Goal: Task Accomplishment & Management: Complete application form

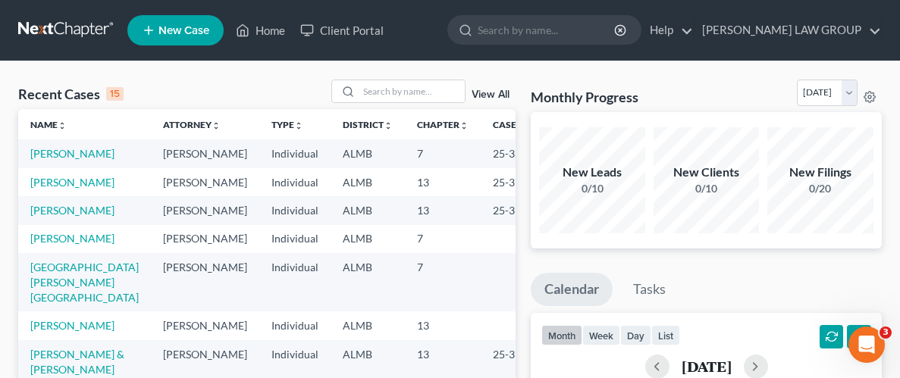
click at [183, 46] on li "New Case" at bounding box center [177, 30] width 101 height 35
click at [200, 32] on span "New Case" at bounding box center [183, 30] width 51 height 11
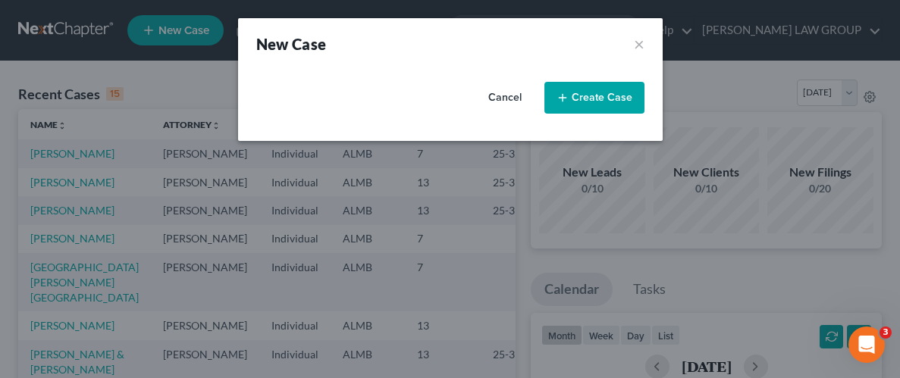
select select "0"
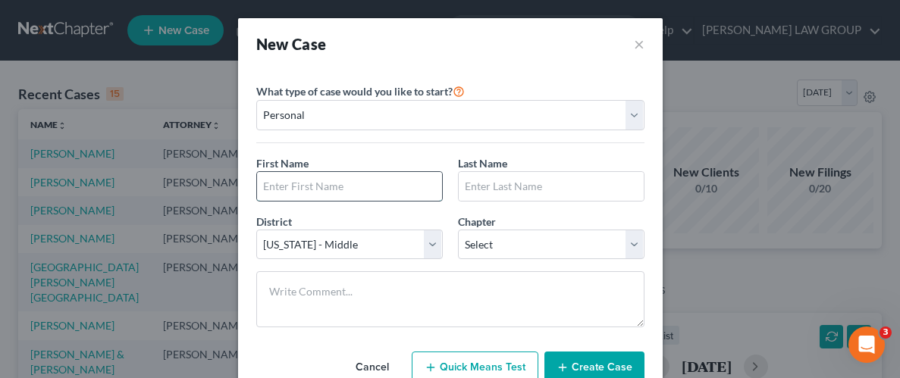
click at [380, 191] on input "text" at bounding box center [349, 186] width 185 height 29
type input "[PERSON_NAME]"
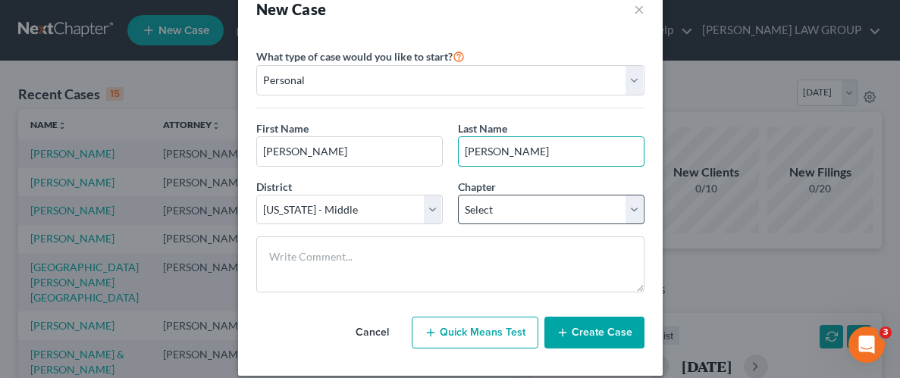
scroll to position [43, 0]
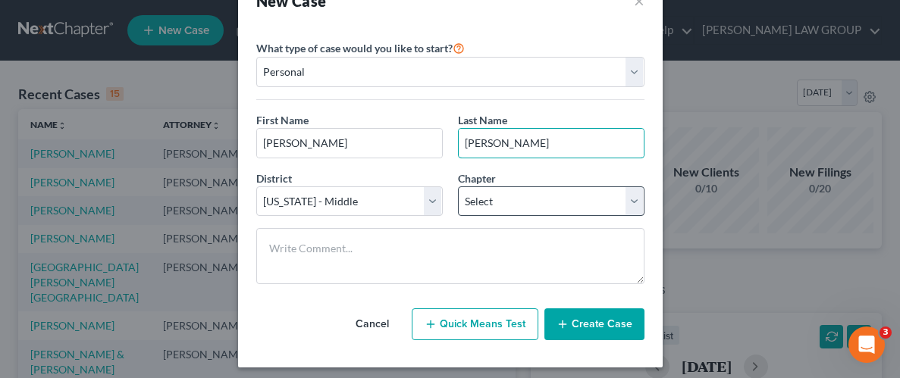
type input "[PERSON_NAME]"
click at [640, 196] on select "Select 7 11 12 13" at bounding box center [551, 202] width 187 height 30
select select "3"
click at [458, 187] on select "Select 7 11 12 13" at bounding box center [551, 202] width 187 height 30
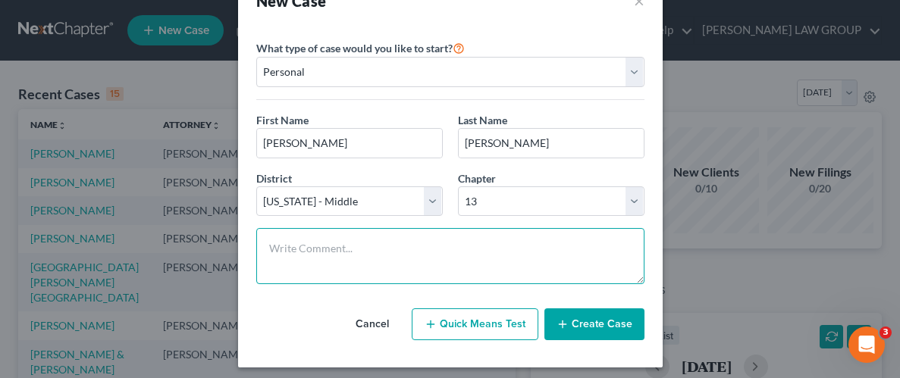
click at [464, 265] on textarea at bounding box center [450, 256] width 388 height 56
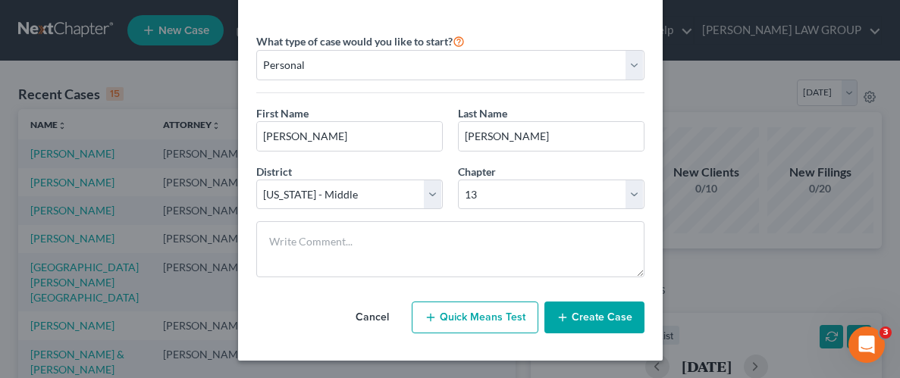
click at [593, 311] on button "Create Case" at bounding box center [594, 318] width 100 height 32
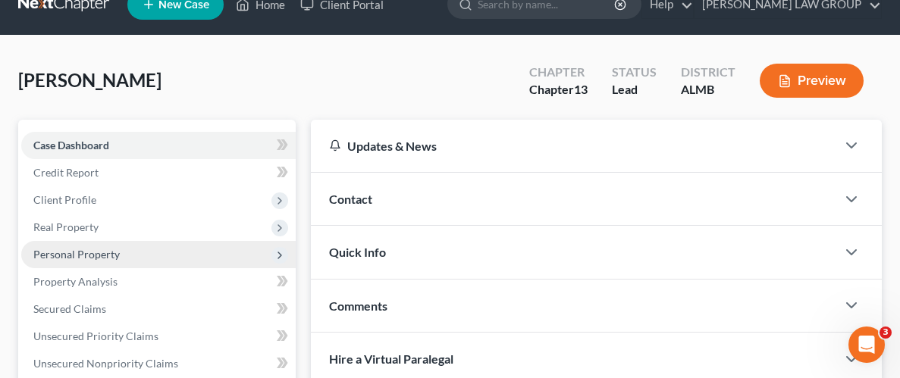
scroll to position [40, 0]
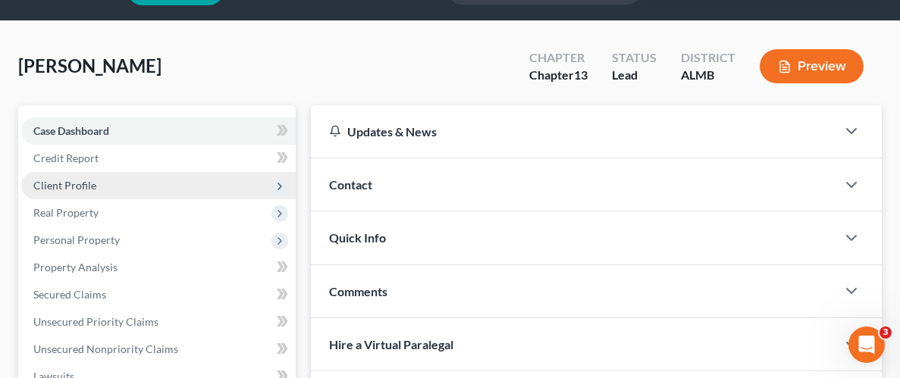
click at [55, 191] on span "Client Profile" at bounding box center [158, 185] width 274 height 27
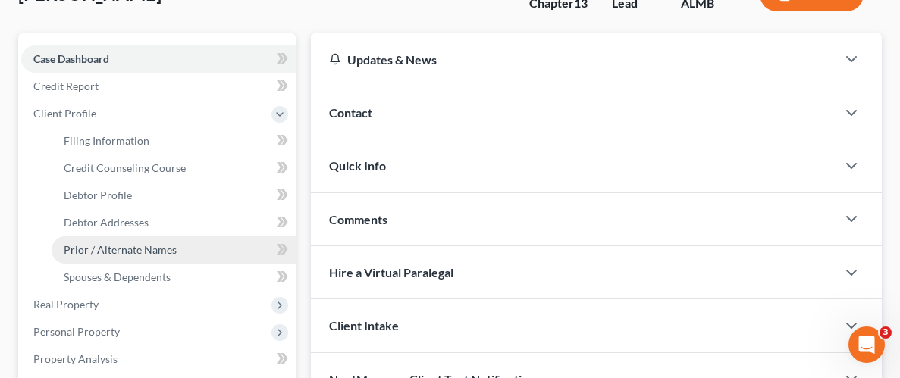
scroll to position [122, 0]
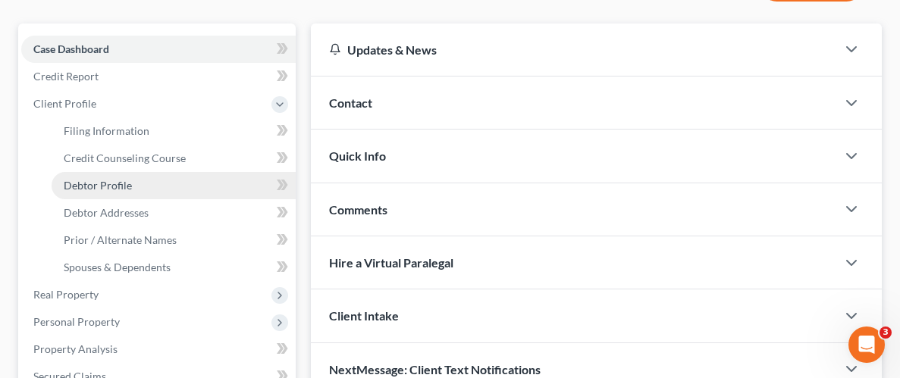
click at [102, 183] on span "Debtor Profile" at bounding box center [98, 185] width 68 height 13
select select "0"
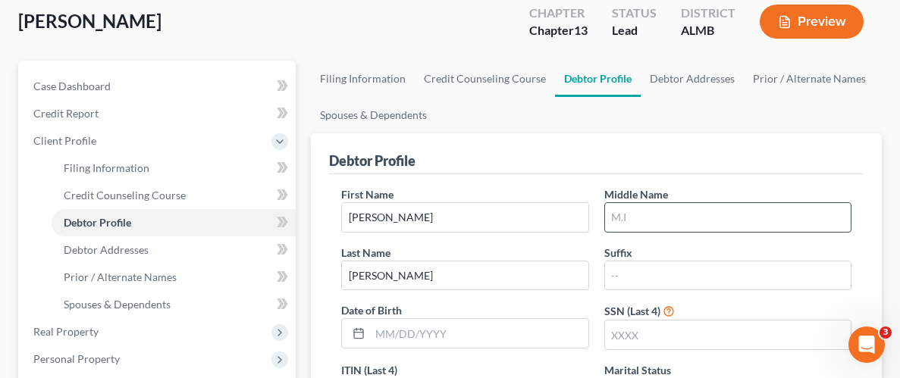
scroll to position [86, 0]
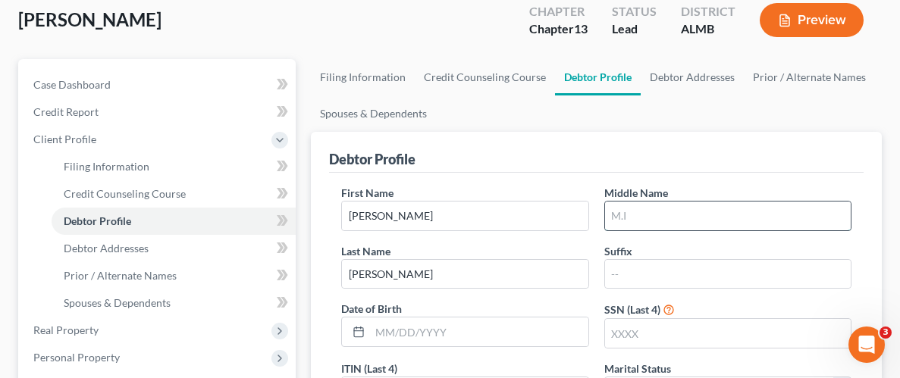
click at [741, 209] on input "text" at bounding box center [728, 216] width 246 height 29
type input "[PERSON_NAME]"
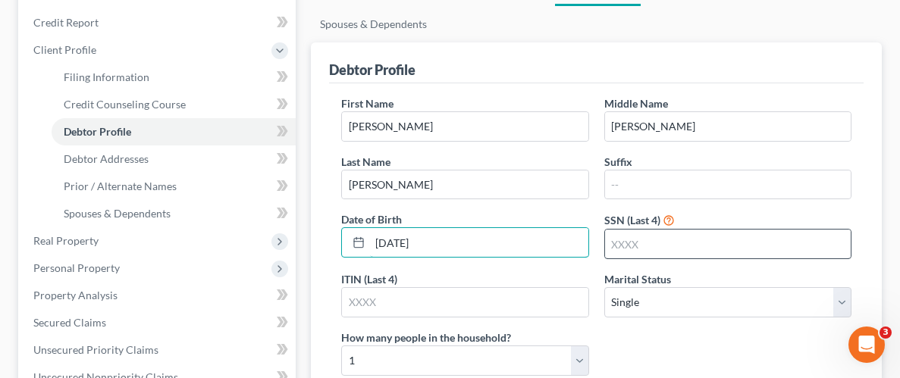
scroll to position [180, 0]
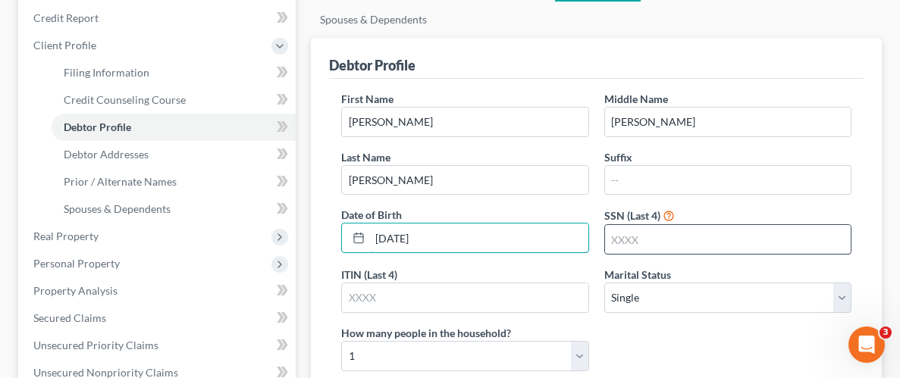
type input "[DATE]"
click at [682, 246] on input "text" at bounding box center [728, 239] width 246 height 29
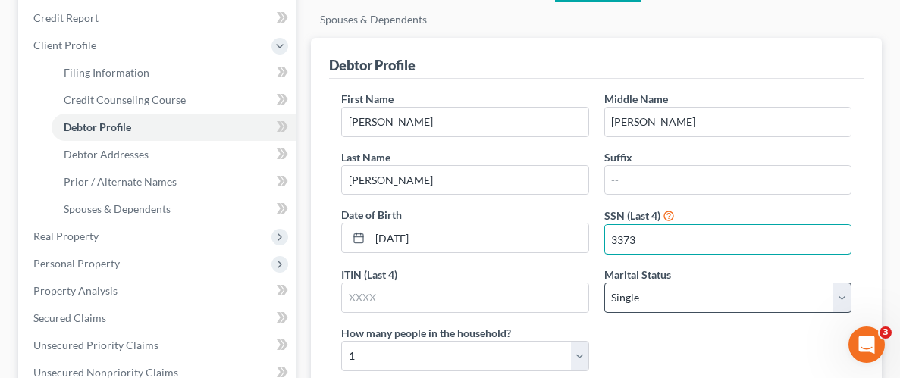
type input "3373"
click at [662, 303] on select "Select Single Married Separated Divorced Widowed" at bounding box center [727, 298] width 247 height 30
select select "1"
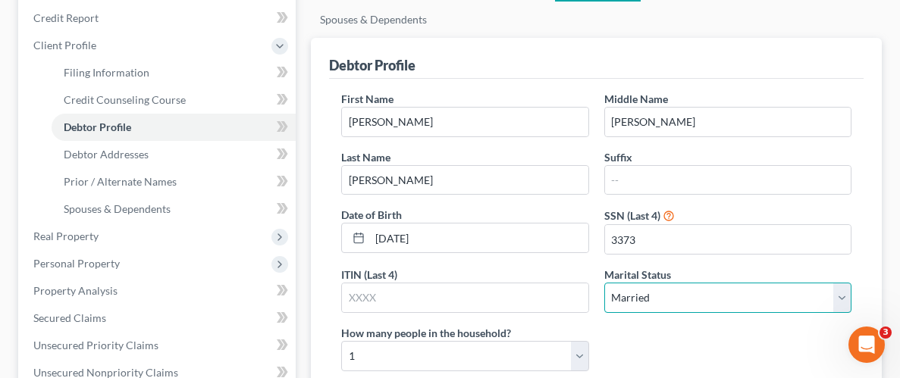
click at [604, 283] on select "Select Single Married Separated Divorced Widowed" at bounding box center [727, 298] width 247 height 30
click at [623, 358] on div "First Name [PERSON_NAME] Middle Name [PERSON_NAME] Last Name [PERSON_NAME] Suff…" at bounding box center [596, 237] width 525 height 293
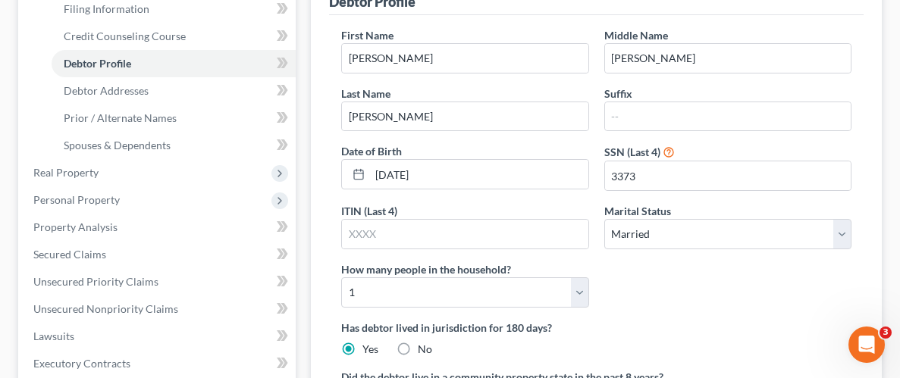
scroll to position [246, 0]
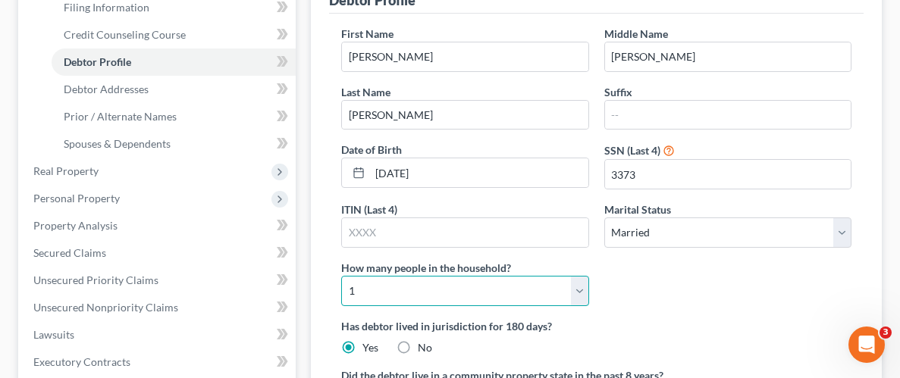
click at [460, 281] on select "Select 1 2 3 4 5 6 7 8 9 10 11 12 13 14 15 16 17 18 19 20" at bounding box center [464, 291] width 247 height 30
select select "1"
click at [341, 276] on select "Select 1 2 3 4 5 6 7 8 9 10 11 12 13 14 15 16 17 18 19 20" at bounding box center [464, 291] width 247 height 30
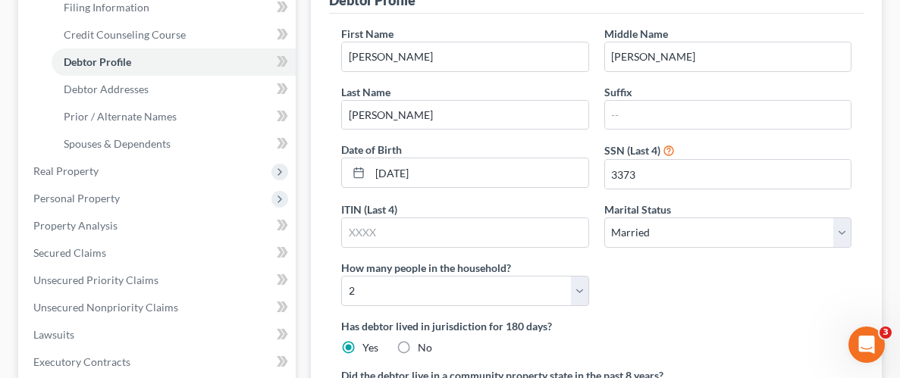
click at [691, 321] on label "Has debtor lived in jurisdiction for 180 days?" at bounding box center [596, 326] width 510 height 16
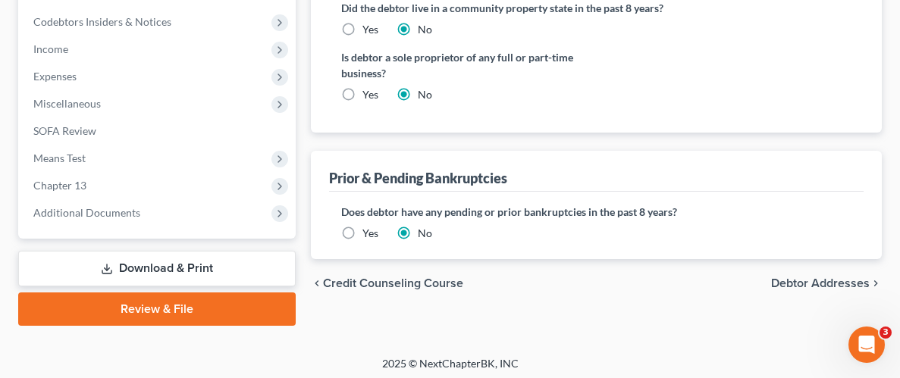
scroll to position [616, 0]
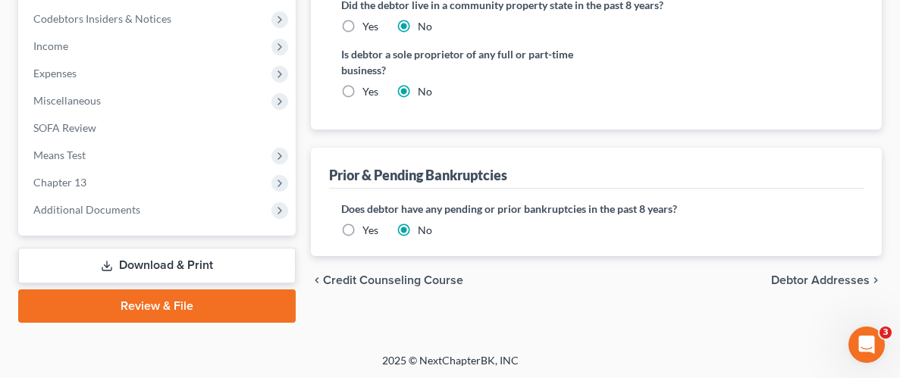
click at [823, 275] on span "Debtor Addresses" at bounding box center [820, 280] width 99 height 12
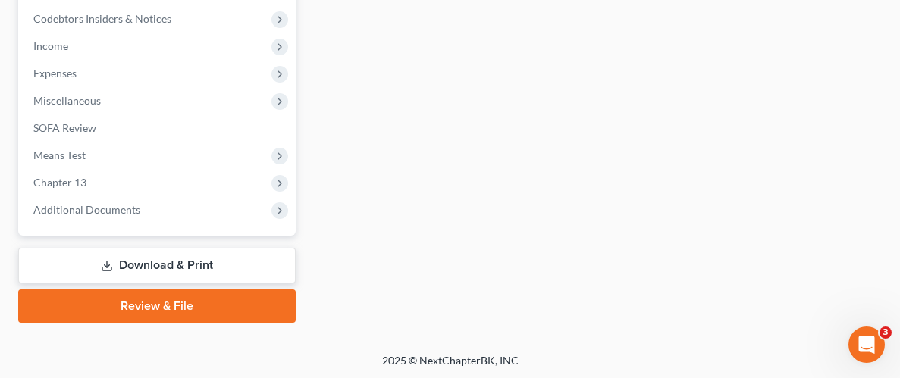
scroll to position [610, 0]
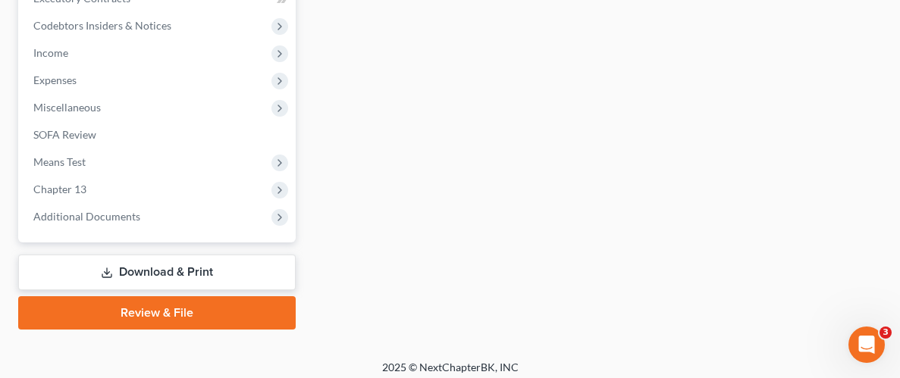
select select "0"
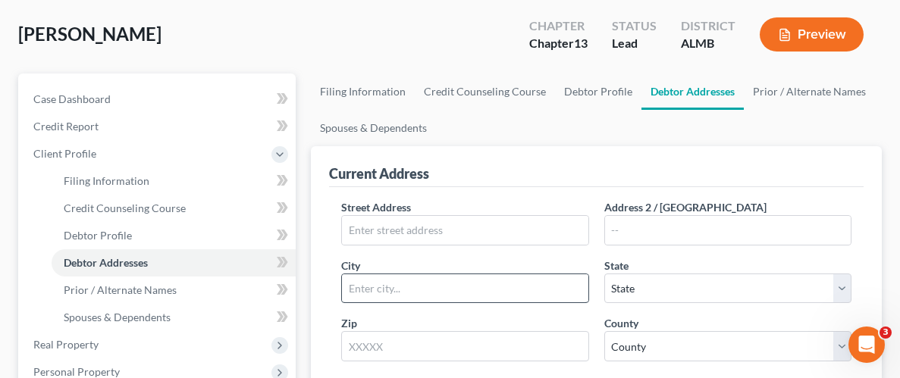
scroll to position [120, 0]
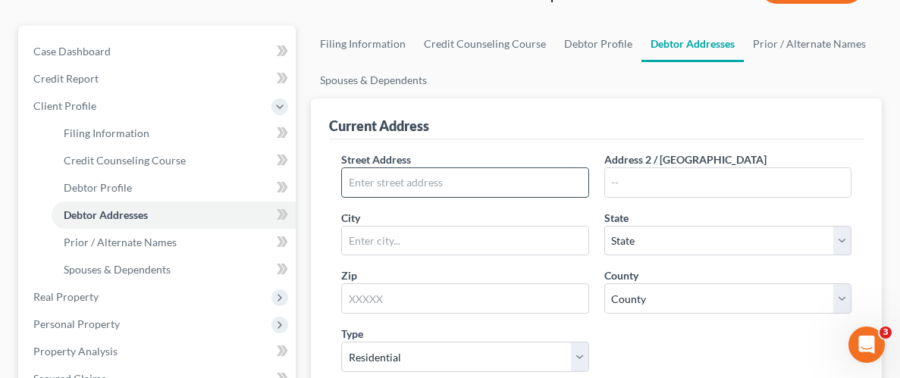
click at [477, 177] on input "text" at bounding box center [465, 182] width 246 height 29
type input "[STREET_ADDRESS]"
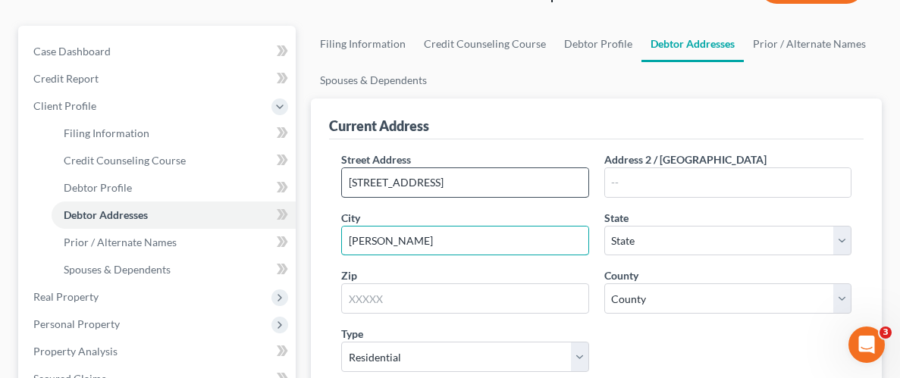
type input "[PERSON_NAME]"
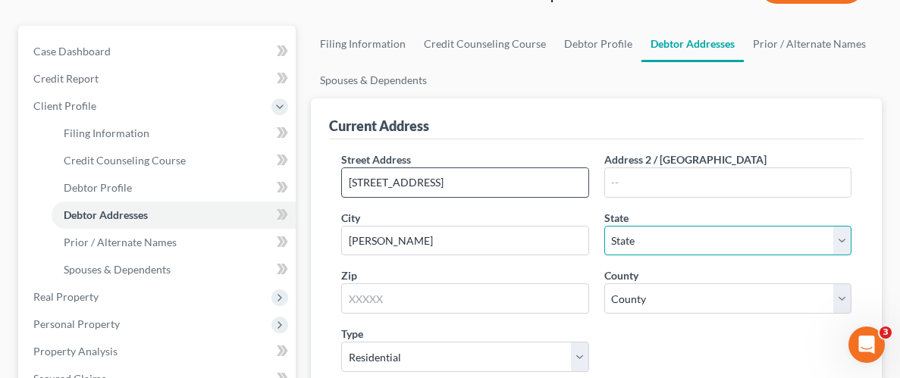
select select "0"
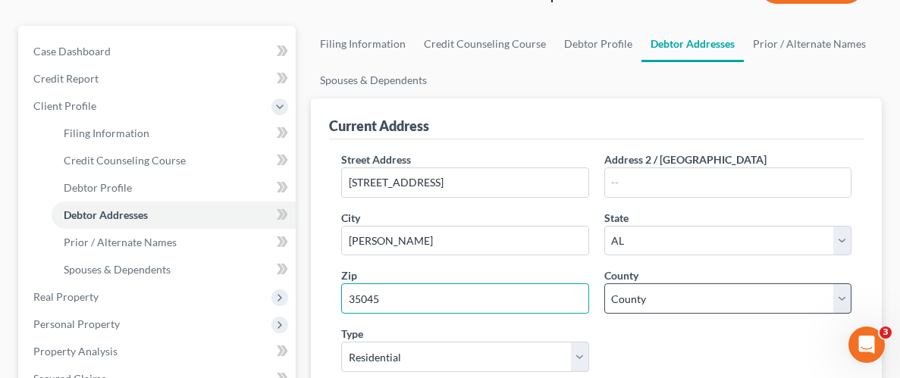
type input "35045"
click at [844, 291] on select "County [GEOGRAPHIC_DATA] [GEOGRAPHIC_DATA] [GEOGRAPHIC_DATA] [GEOGRAPHIC_DATA] …" at bounding box center [727, 299] width 247 height 30
select select "10"
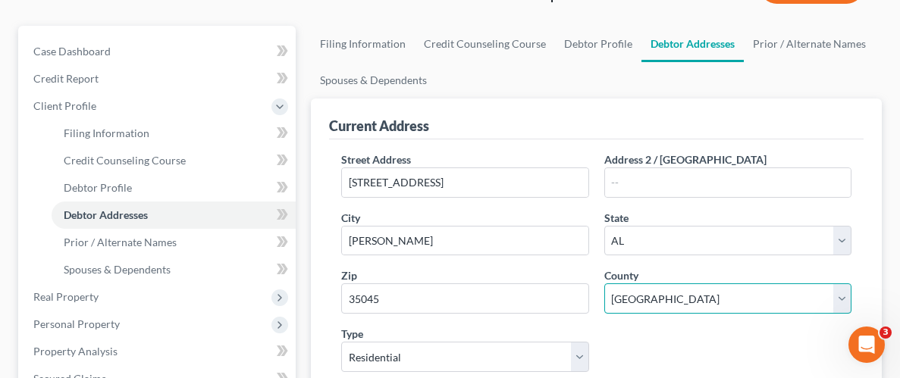
click at [604, 284] on select "County [GEOGRAPHIC_DATA] [GEOGRAPHIC_DATA] [GEOGRAPHIC_DATA] [GEOGRAPHIC_DATA] …" at bounding box center [727, 299] width 247 height 30
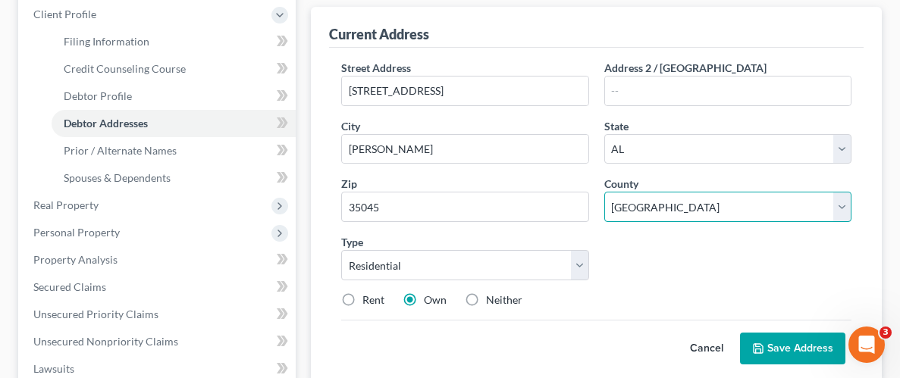
scroll to position [226, 0]
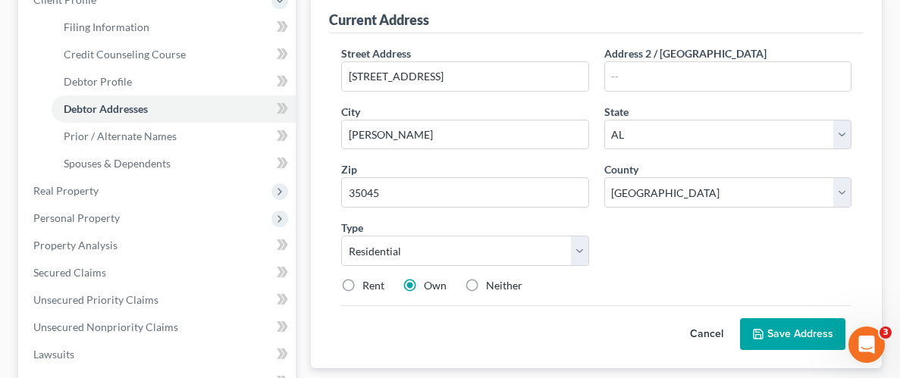
click at [801, 332] on button "Save Address" at bounding box center [792, 334] width 105 height 32
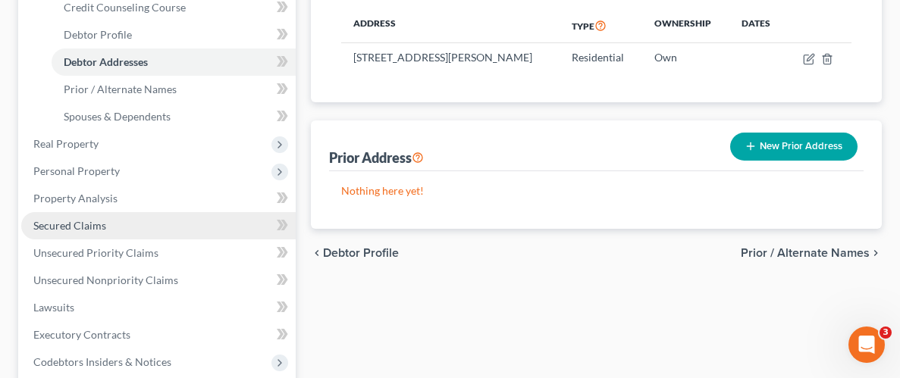
scroll to position [274, 0]
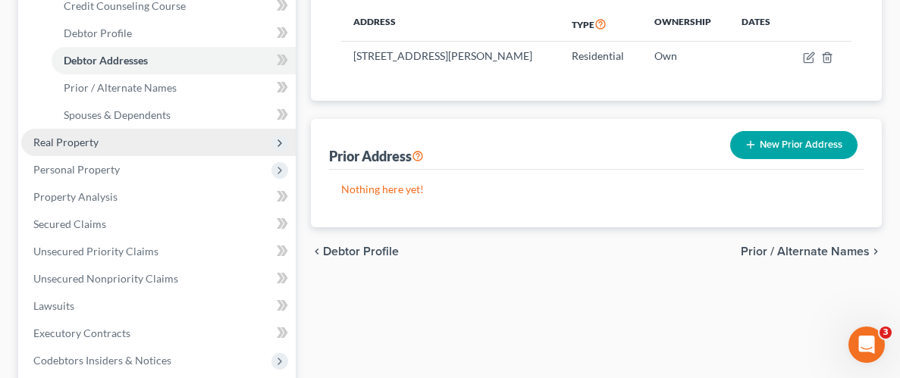
click at [96, 143] on span "Real Property" at bounding box center [65, 142] width 65 height 13
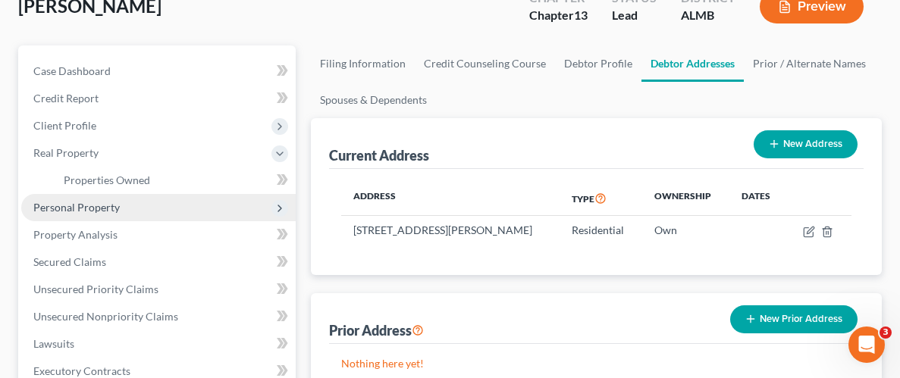
scroll to position [109, 0]
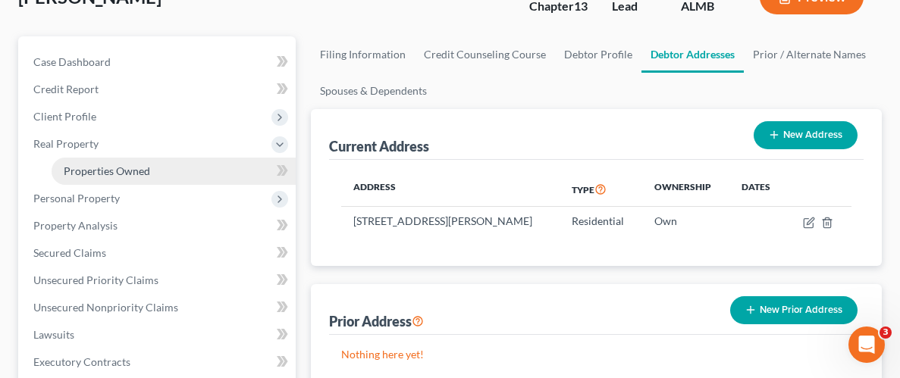
click at [108, 171] on span "Properties Owned" at bounding box center [107, 171] width 86 height 13
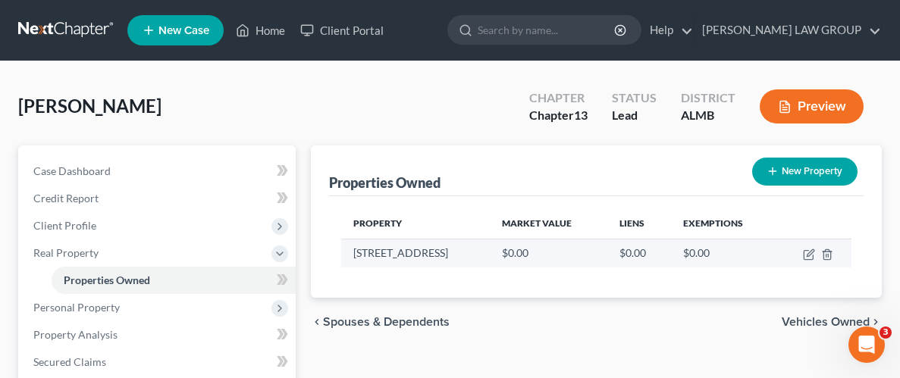
click at [798, 249] on td at bounding box center [814, 253] width 76 height 29
click at [806, 252] on icon "button" at bounding box center [809, 255] width 12 height 12
select select "0"
select select "10"
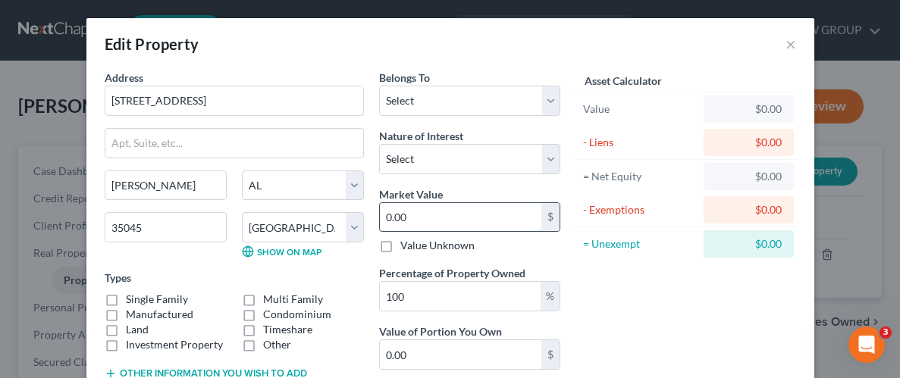
click at [521, 221] on input "0.00" at bounding box center [460, 217] width 161 height 29
type input "1"
type input "1.00"
type input "18"
type input "18.00"
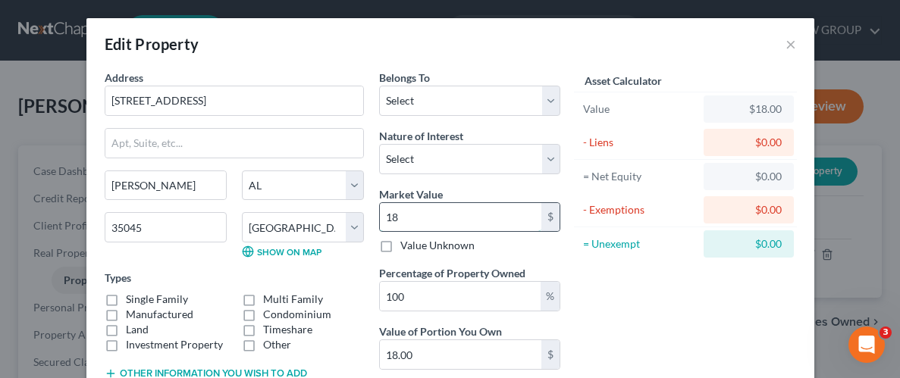
type input "183"
type input "183.00"
type input "1838"
type input "1,838.00"
type input "1,8380"
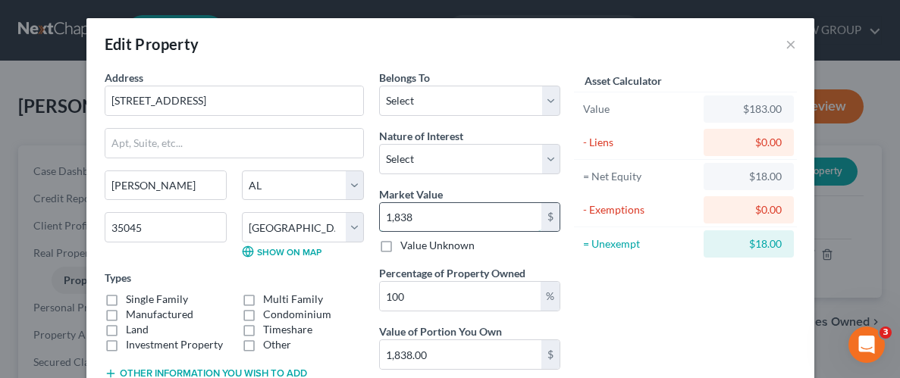
type input "18,380.00"
type input "18,3800"
type input "183,800.00"
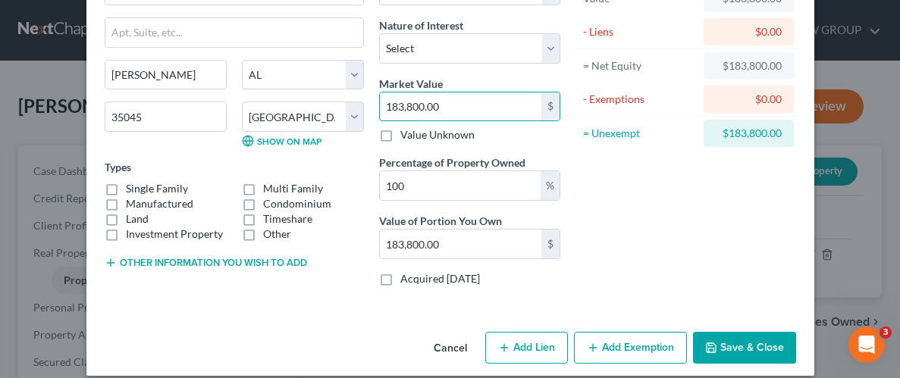
scroll to position [125, 0]
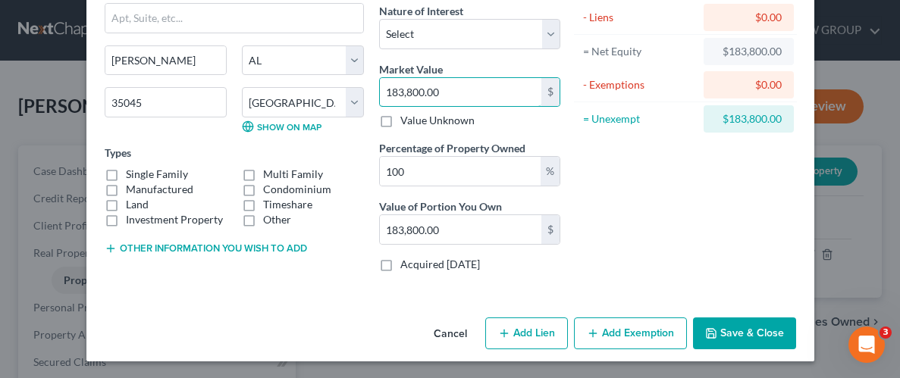
type input "183,800.00"
click at [126, 175] on label "Single Family" at bounding box center [157, 174] width 62 height 15
click at [132, 175] on input "Single Family" at bounding box center [137, 172] width 10 height 10
checkbox input "true"
click at [765, 324] on button "Save & Close" at bounding box center [744, 334] width 103 height 32
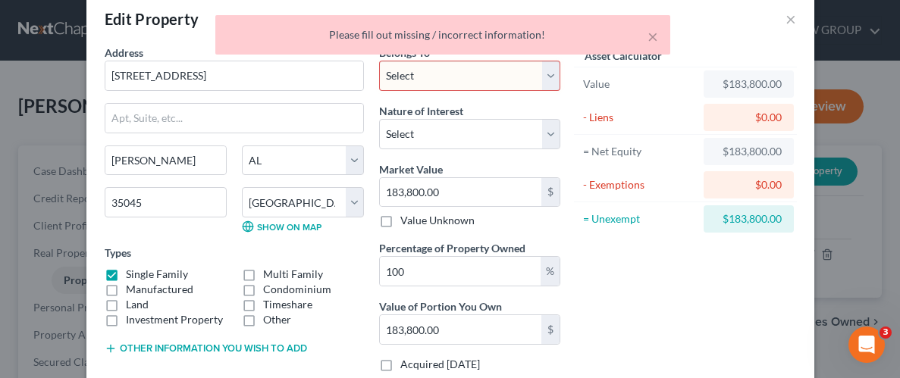
scroll to position [0, 0]
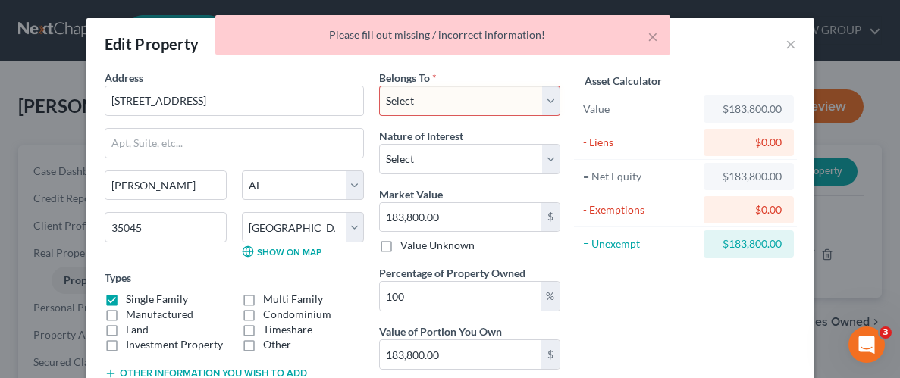
click at [550, 92] on select "Select Debtor 1 Only Debtor 2 Only Debtor 1 And Debtor 2 Only At Least One Of T…" at bounding box center [469, 101] width 181 height 30
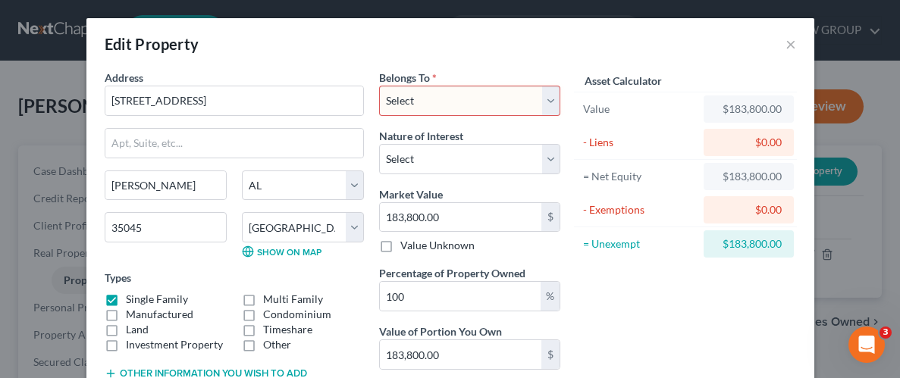
select select "3"
click at [379, 86] on select "Select Debtor 1 Only Debtor 2 Only Debtor 1 And Debtor 2 Only At Least One Of T…" at bounding box center [469, 101] width 181 height 30
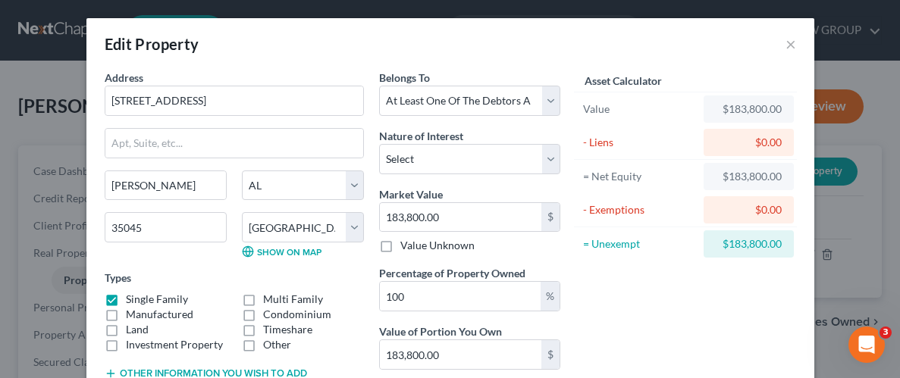
drag, startPoint x: 725, startPoint y: 334, endPoint x: 685, endPoint y: 330, distance: 40.4
click at [723, 331] on div "Asset Calculator Value $183,800.00 - Liens $0.00 = Net Equity $183,800.00 - Exe…" at bounding box center [686, 240] width 236 height 340
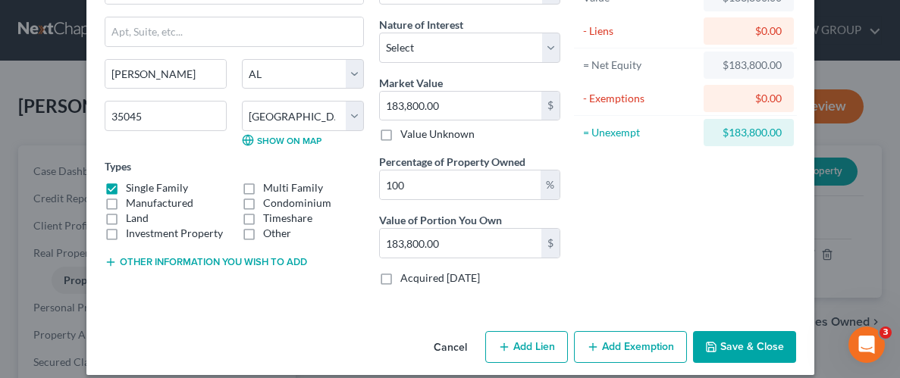
scroll to position [125, 0]
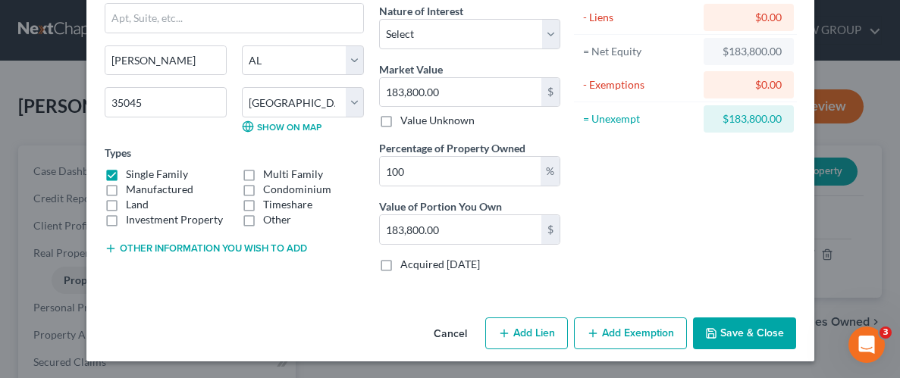
click at [751, 334] on button "Save & Close" at bounding box center [744, 334] width 103 height 32
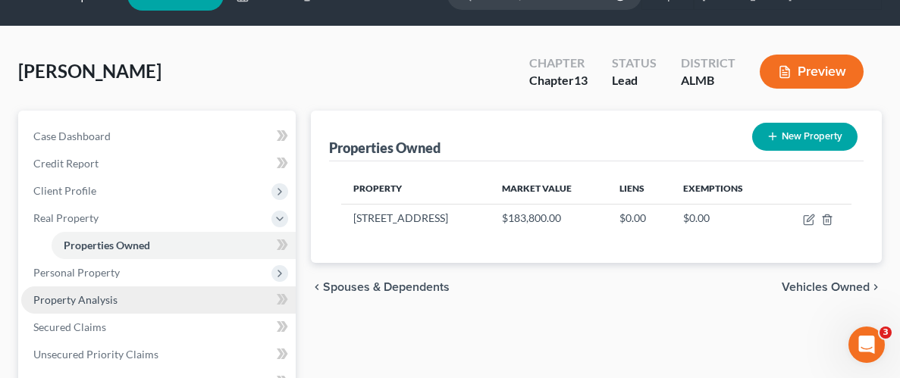
scroll to position [79, 0]
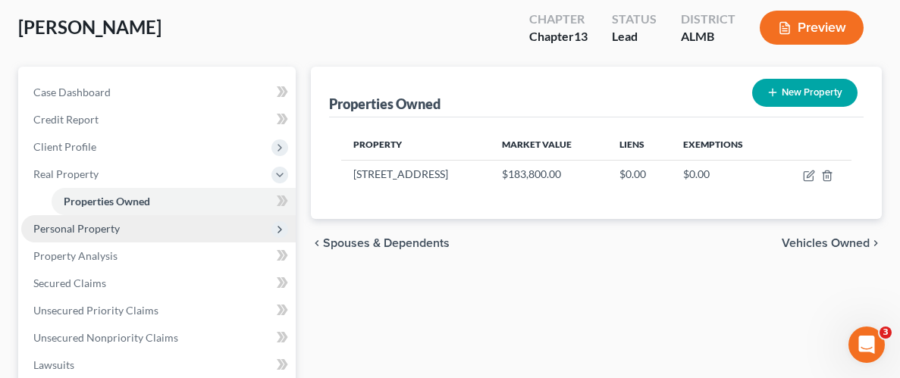
click at [89, 228] on span "Personal Property" at bounding box center [76, 228] width 86 height 13
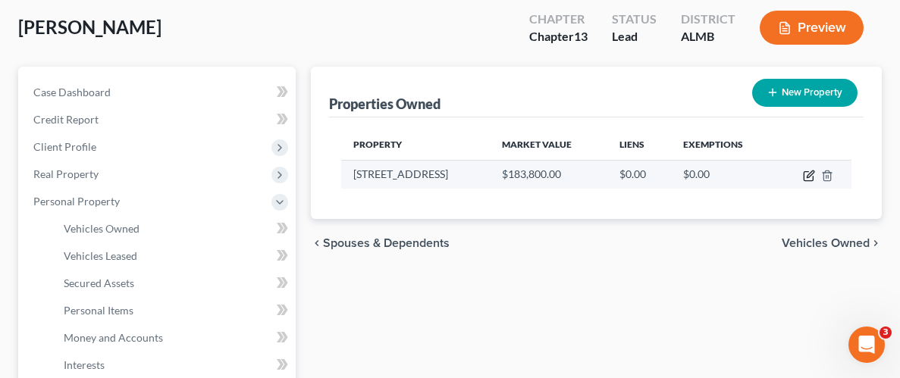
click at [810, 176] on icon "button" at bounding box center [809, 176] width 12 height 12
select select "0"
select select "10"
select select "3"
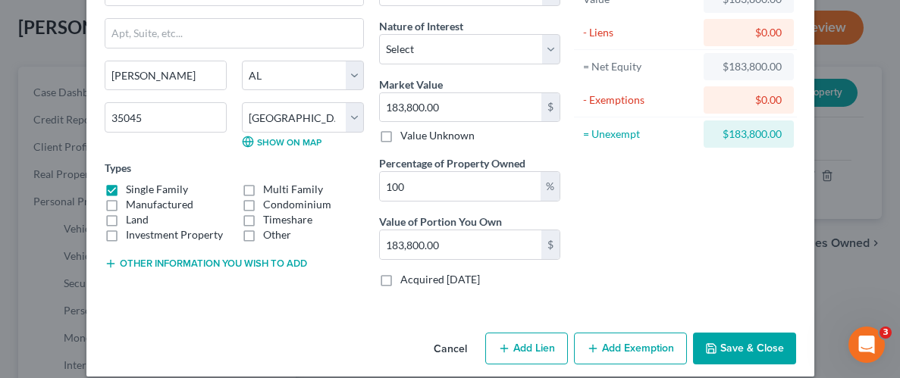
scroll to position [110, 0]
click at [752, 350] on button "Save & Close" at bounding box center [744, 349] width 103 height 32
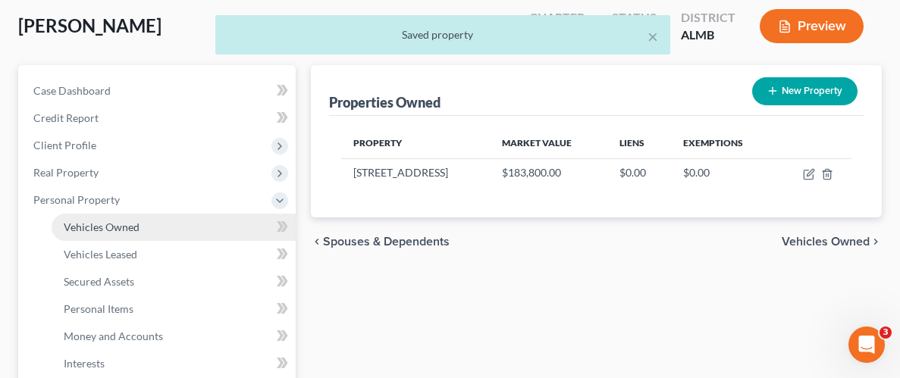
scroll to position [94, 0]
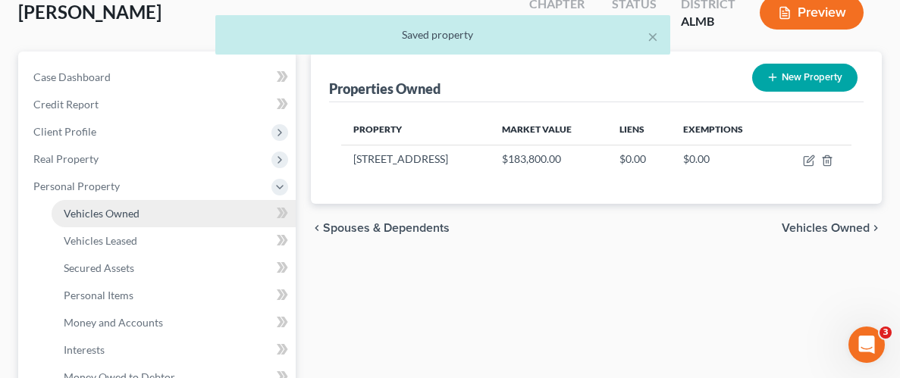
click at [107, 216] on span "Vehicles Owned" at bounding box center [102, 213] width 76 height 13
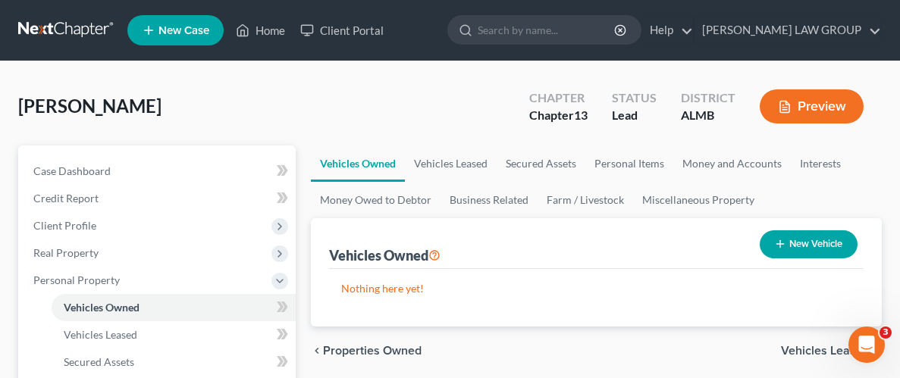
click at [788, 242] on button "New Vehicle" at bounding box center [809, 244] width 98 height 28
select select "0"
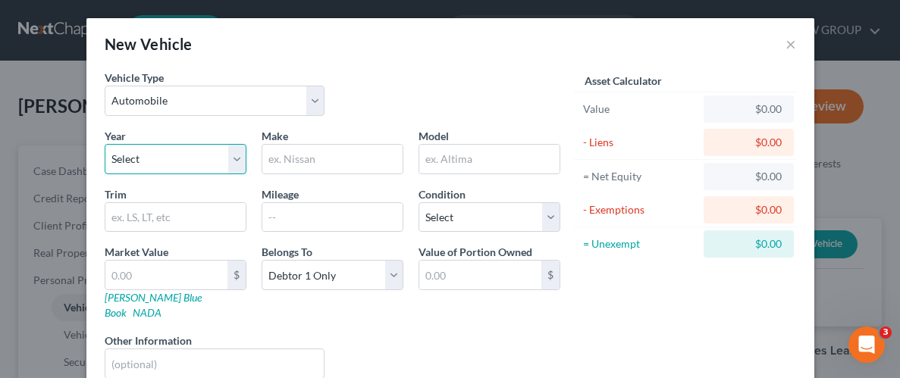
click at [190, 162] on select "Select 2026 2025 2024 2023 2022 2021 2020 2019 2018 2017 2016 2015 2014 2013 20…" at bounding box center [176, 159] width 142 height 30
select select "7"
click at [105, 144] on select "Select 2026 2025 2024 2023 2022 2021 2020 2019 2018 2017 2016 2015 2014 2013 20…" at bounding box center [176, 159] width 142 height 30
click at [366, 165] on input "text" at bounding box center [332, 159] width 140 height 29
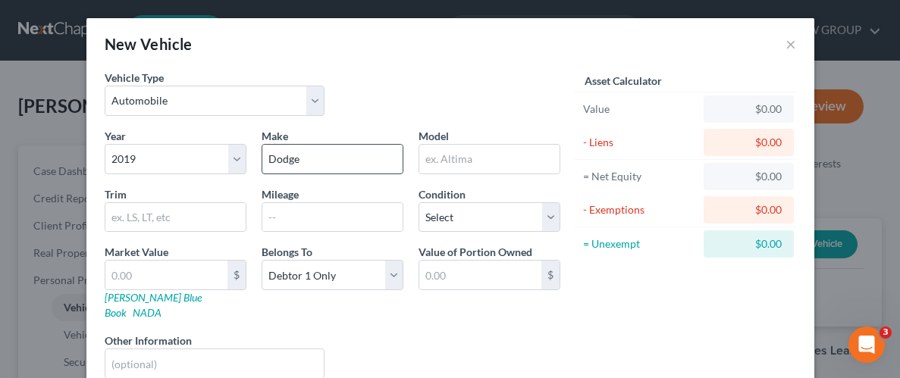
type input "Dodge"
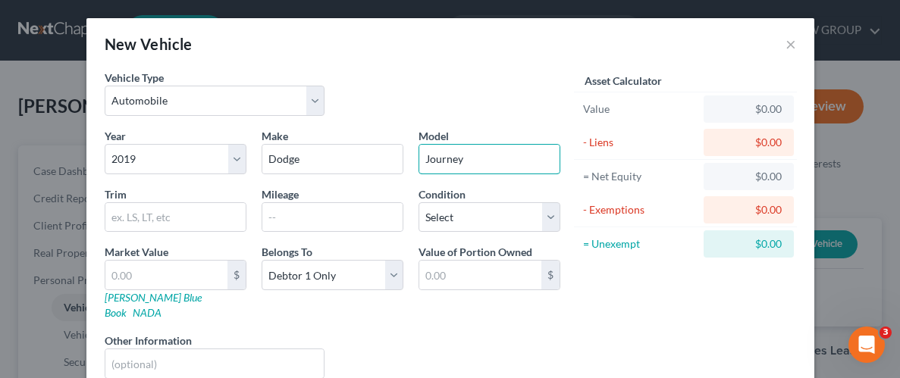
type input "Journey"
click at [150, 272] on input "text" at bounding box center [166, 275] width 122 height 29
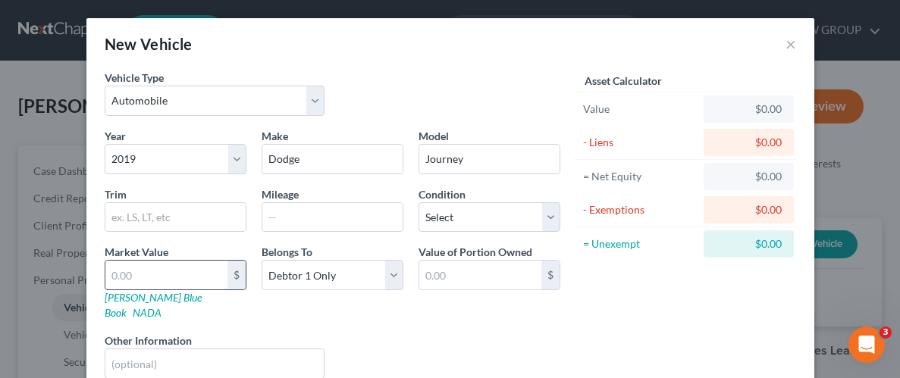
type input "8"
type input "8.00"
type input "80"
type input "80.00"
type input "800"
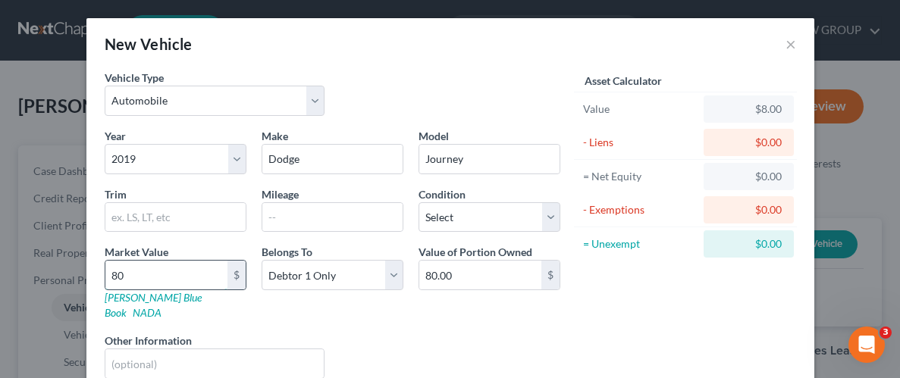
type input "800.00"
type input "8000"
type input "8,000.00"
type input "8,000"
click at [421, 315] on div "Year Select 2026 2025 2024 2023 2022 2021 2020 2019 2018 2017 2016 2015 2014 20…" at bounding box center [332, 259] width 471 height 263
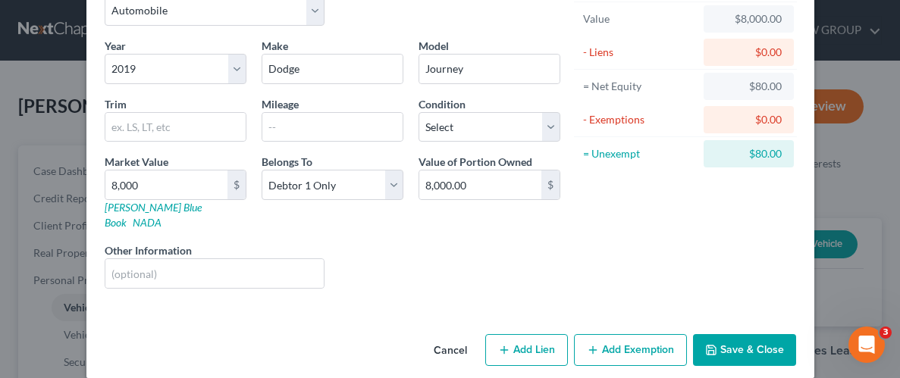
scroll to position [92, 0]
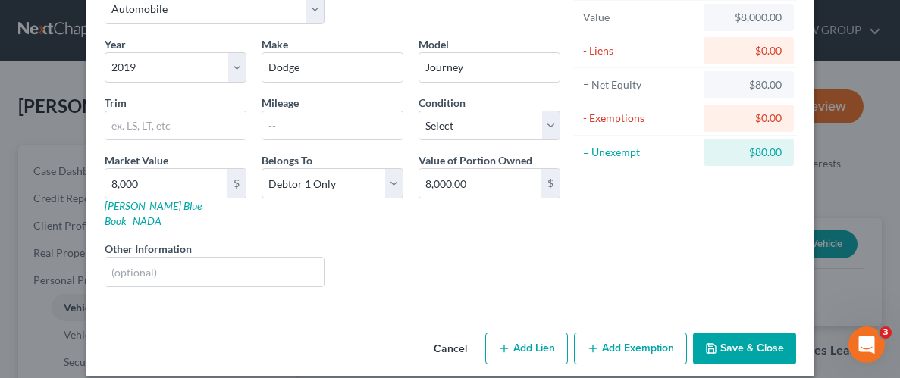
click at [632, 333] on button "Add Exemption" at bounding box center [630, 349] width 113 height 32
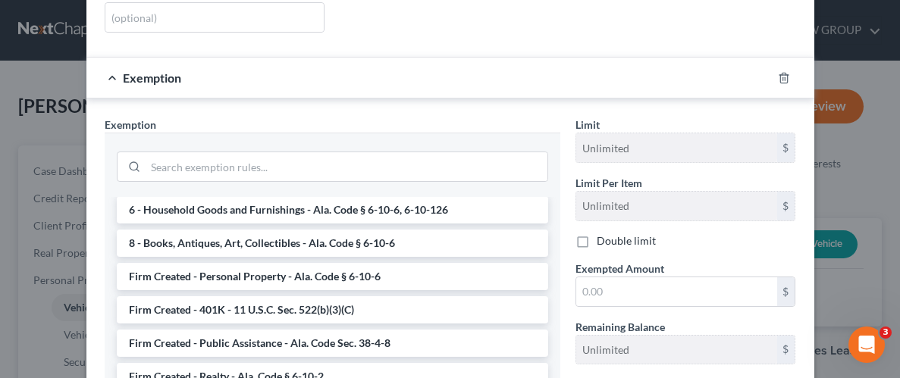
scroll to position [1111, 0]
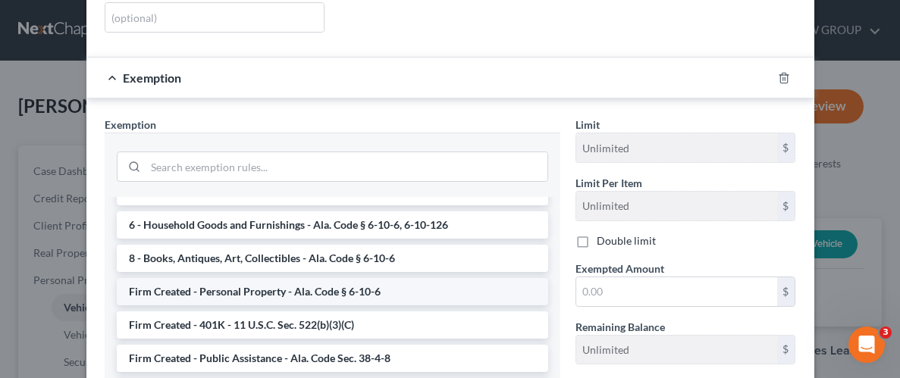
click at [270, 278] on li "Firm Created - Personal Property - Ala. Code § 6-10-6" at bounding box center [332, 291] width 431 height 27
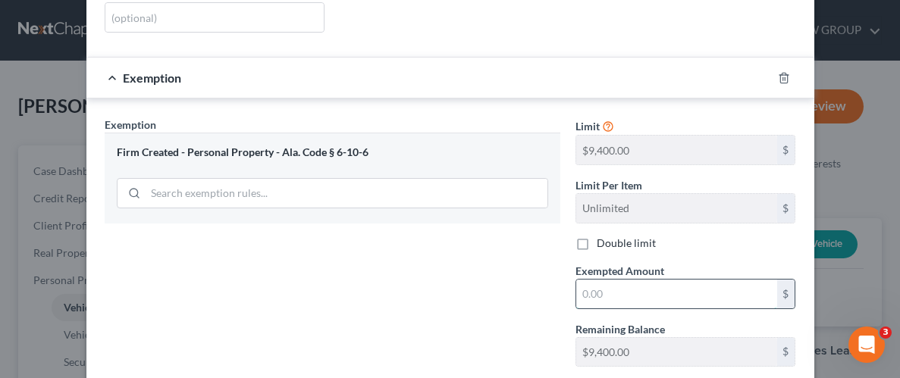
click at [666, 280] on input "text" at bounding box center [676, 294] width 201 height 29
type input "5,000"
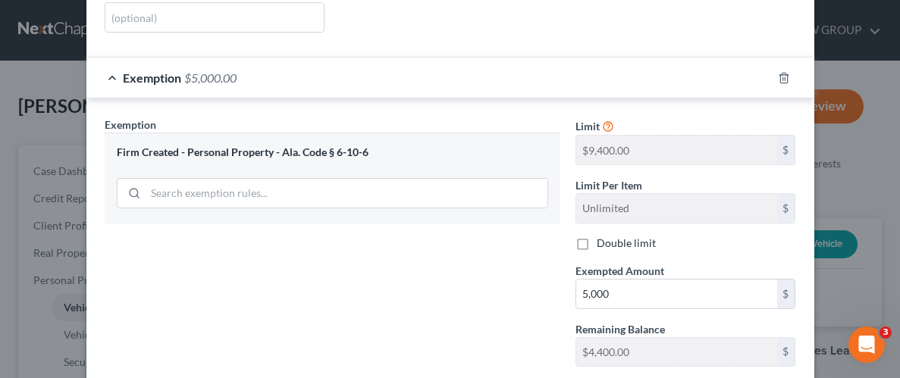
click at [528, 302] on div "Exemption Set must be selected for CA. Exemption * Firm Created - Personal Prop…" at bounding box center [332, 248] width 471 height 262
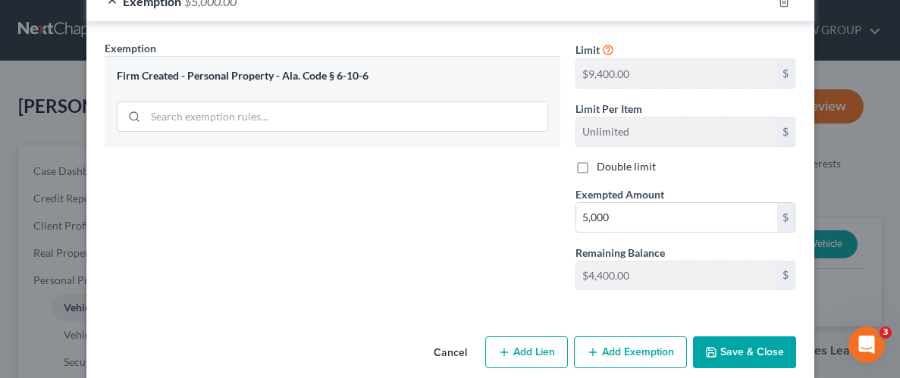
scroll to position [426, 0]
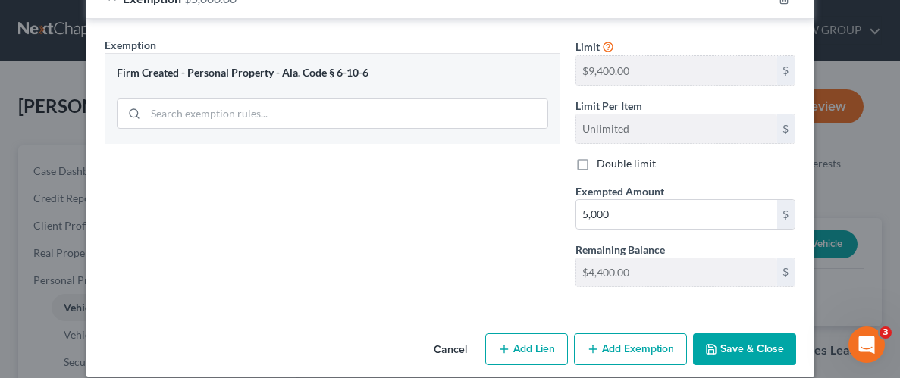
click at [765, 334] on button "Save & Close" at bounding box center [744, 350] width 103 height 32
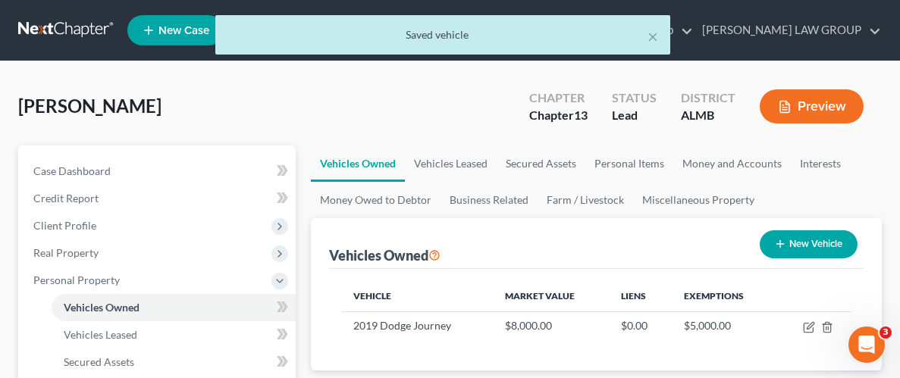
click at [817, 245] on button "New Vehicle" at bounding box center [809, 244] width 98 height 28
select select "0"
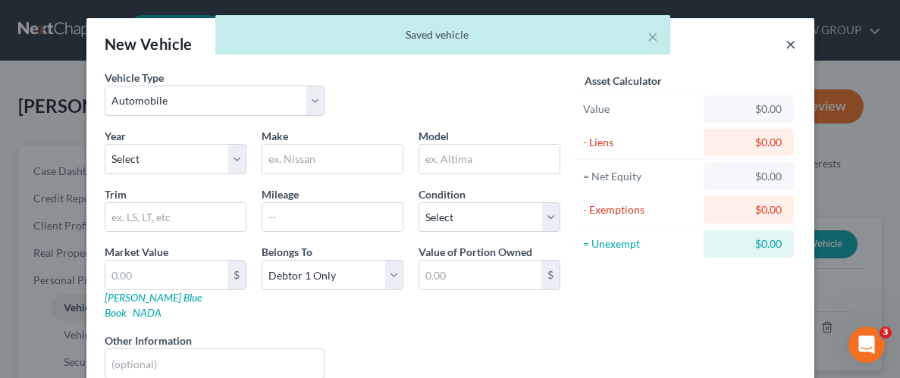
click at [788, 45] on button "×" at bounding box center [790, 44] width 11 height 18
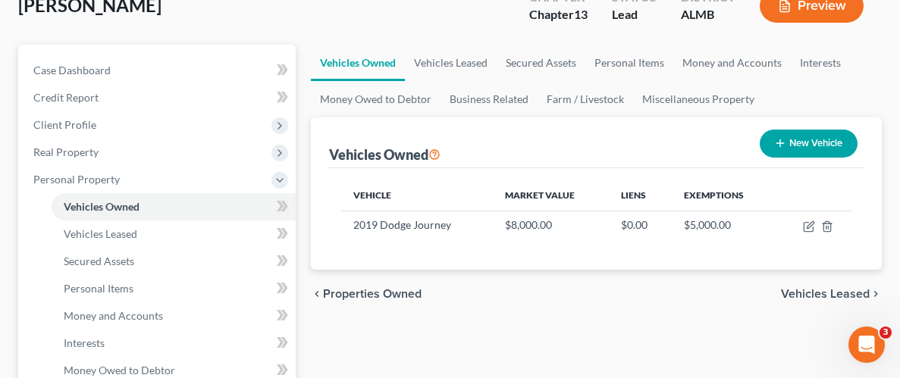
scroll to position [111, 0]
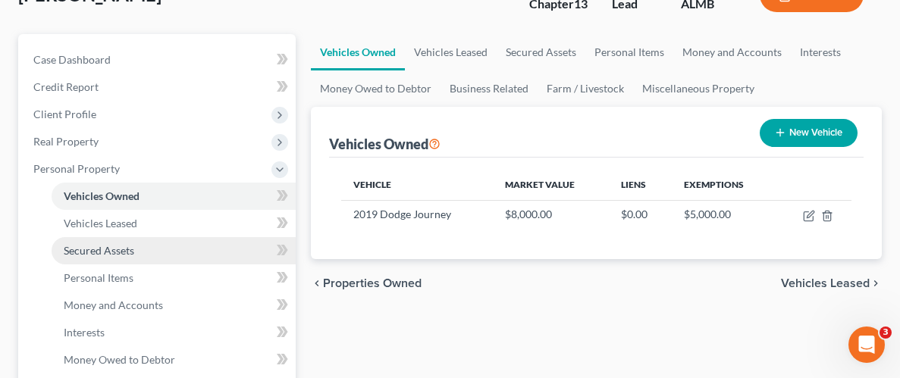
click at [112, 252] on span "Secured Assets" at bounding box center [99, 250] width 71 height 13
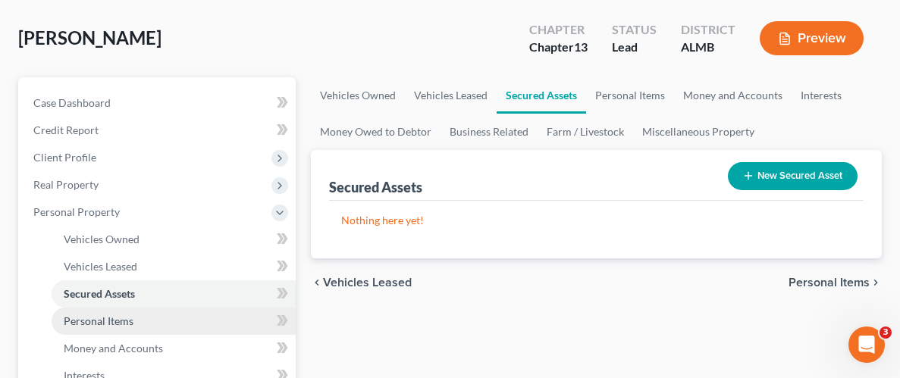
scroll to position [70, 0]
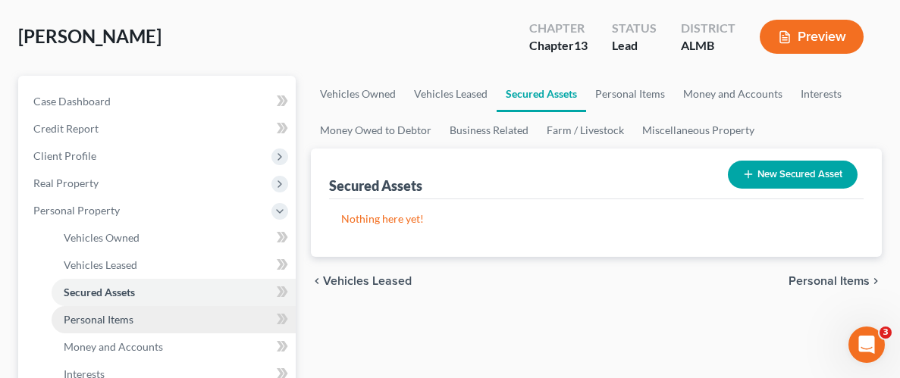
click at [93, 318] on span "Personal Items" at bounding box center [99, 319] width 70 height 13
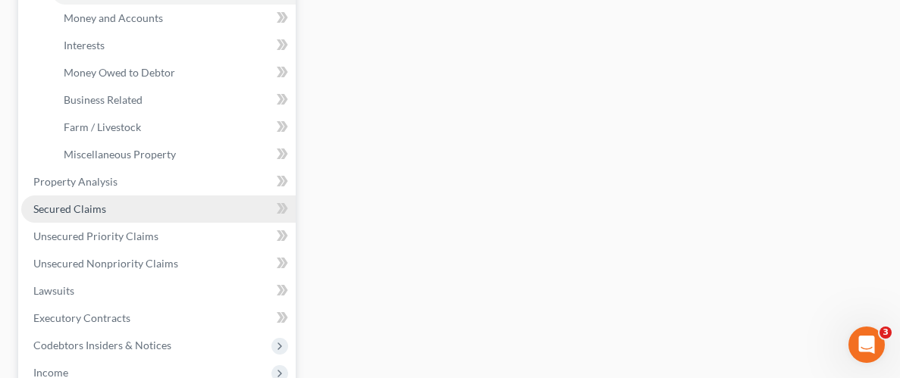
scroll to position [401, 0]
click at [72, 200] on span "Secured Claims" at bounding box center [69, 206] width 73 height 13
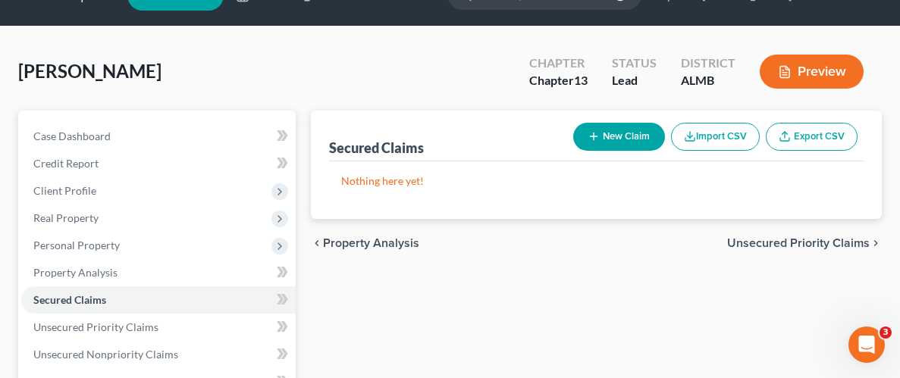
scroll to position [45, 0]
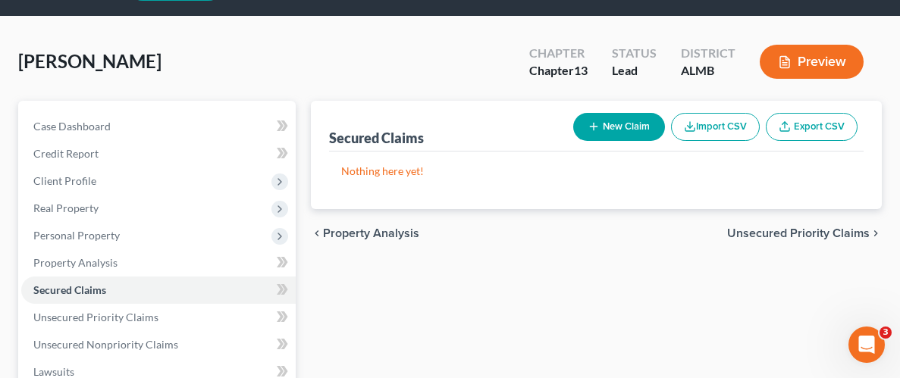
click at [625, 124] on button "New Claim" at bounding box center [619, 127] width 92 height 28
select select "0"
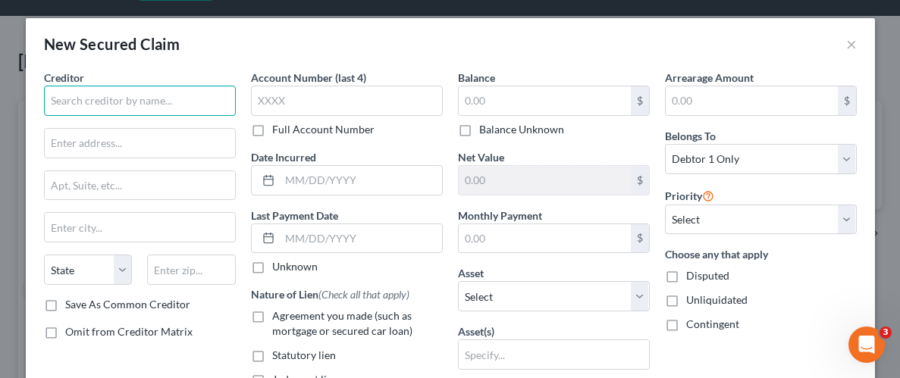
click at [113, 98] on input "text" at bounding box center [140, 101] width 192 height 30
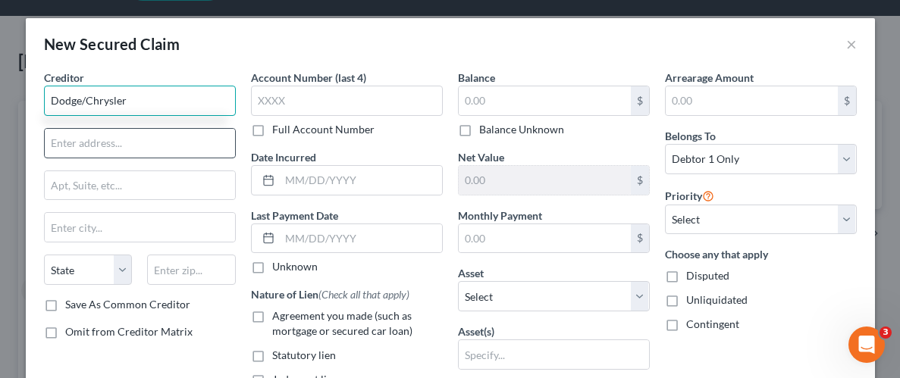
type input "Dodge/Chrysler"
click at [105, 146] on input "text" at bounding box center [140, 143] width 190 height 29
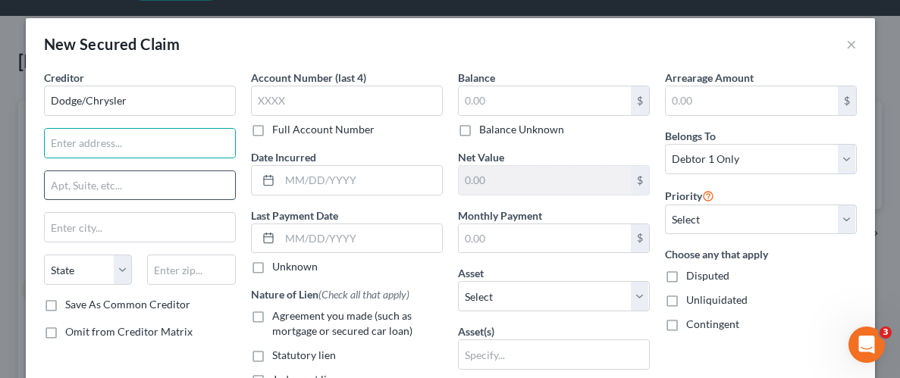
click at [116, 189] on input "text" at bounding box center [140, 185] width 190 height 29
paste input "P.O. Box 660335"
type input "P.O. Box 660335"
click at [144, 137] on input "text" at bounding box center [140, 143] width 190 height 29
type input "Attn: Bankruptcy Dept."
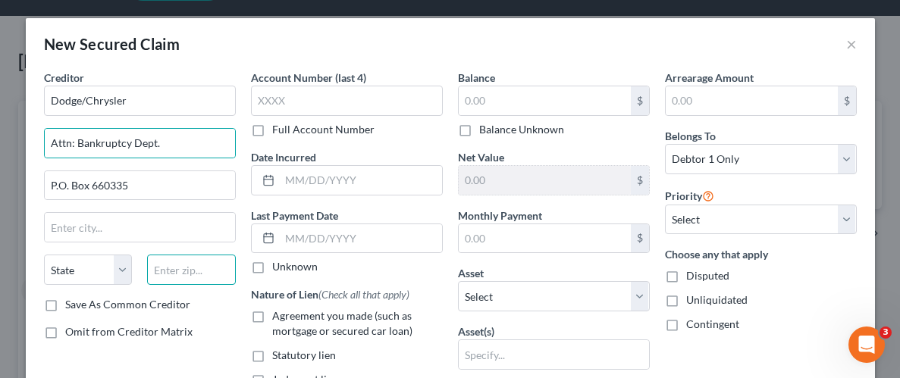
click at [190, 281] on input "text" at bounding box center [191, 270] width 89 height 30
click at [172, 269] on input "text" at bounding box center [191, 270] width 89 height 30
paste input "75266"
type input "75266"
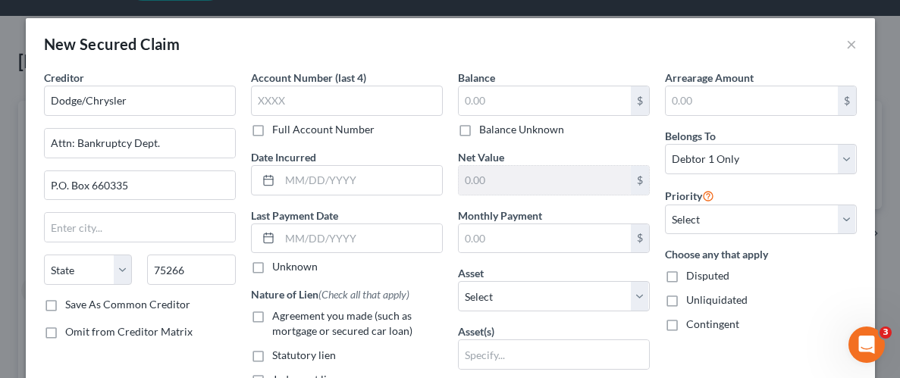
click at [215, 302] on div "Save As Common Creditor" at bounding box center [140, 304] width 192 height 15
type input "[GEOGRAPHIC_DATA]"
select select "45"
click at [540, 102] on input "text" at bounding box center [545, 100] width 172 height 29
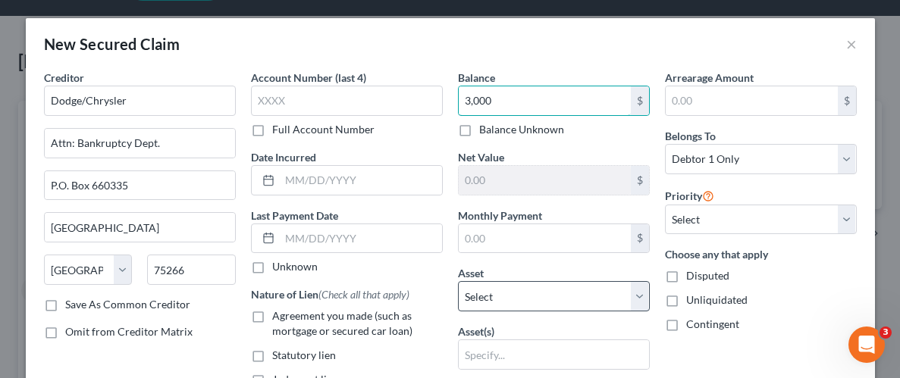
type input "3,000"
click at [632, 291] on select "Select Other Multiple Assets [STREET_ADDRESS] W - $183800.0 2019 Dodge Journey …" at bounding box center [554, 296] width 192 height 30
select select "3"
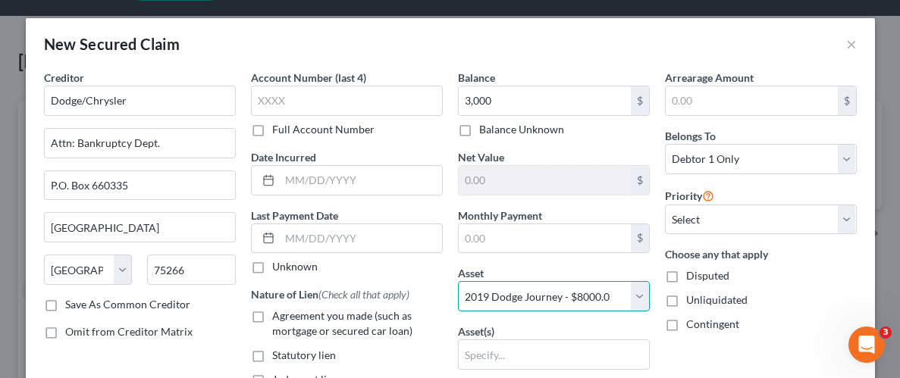
click at [458, 281] on select "Select Other Multiple Assets [STREET_ADDRESS] W - $183800.0 2019 Dodge Journey …" at bounding box center [554, 296] width 192 height 30
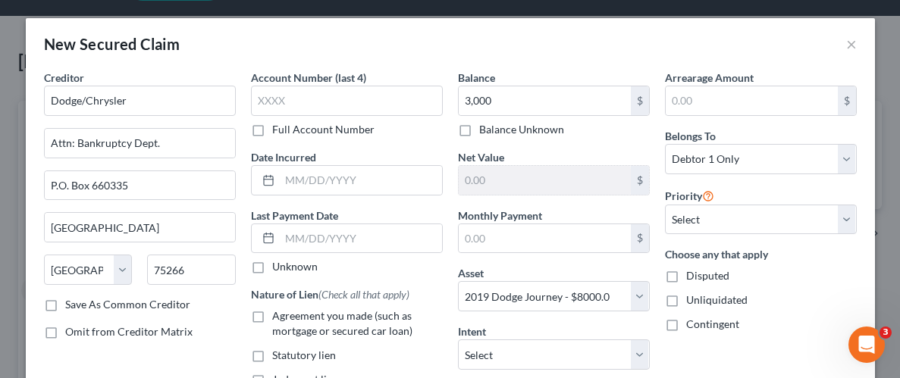
click at [726, 343] on div "Arrearage Amount $ Belongs To * Select Debtor 1 Only Debtor 2 Only Debtor 1 And…" at bounding box center [760, 325] width 207 height 511
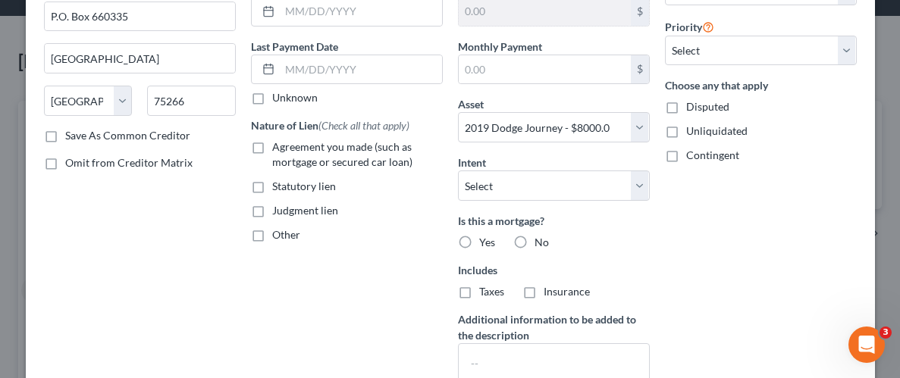
scroll to position [176, 0]
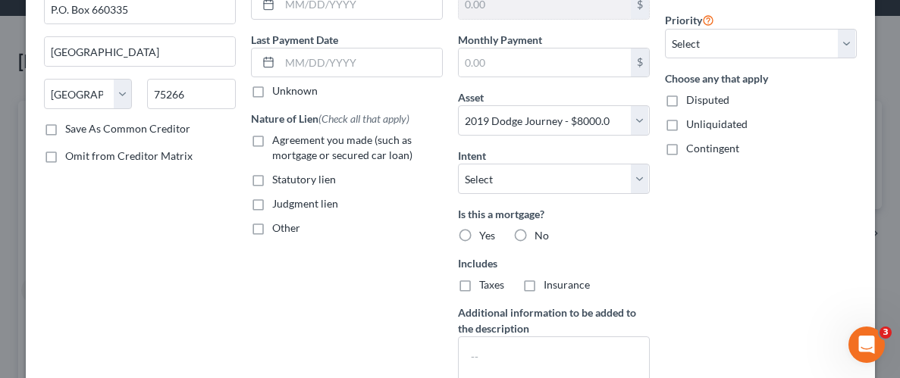
click at [686, 129] on label "Unliquidated" at bounding box center [716, 124] width 61 height 15
click at [692, 127] on input "Unliquidated" at bounding box center [697, 122] width 10 height 10
checkbox input "true"
click at [726, 224] on div "Arrearage Amount $ Belongs To * Select Debtor 1 Only Debtor 2 Only Debtor 1 And…" at bounding box center [760, 149] width 207 height 511
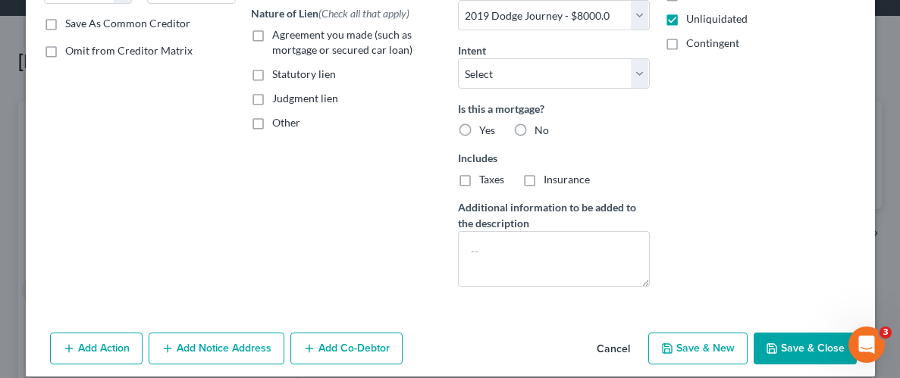
scroll to position [296, 0]
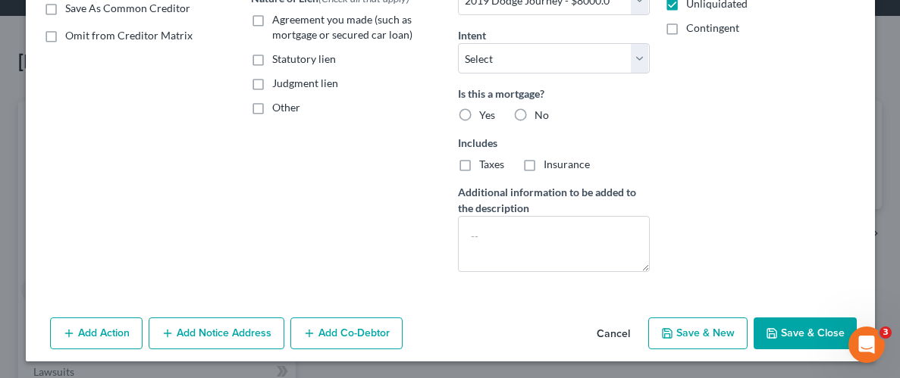
click at [789, 343] on button "Save & Close" at bounding box center [805, 334] width 103 height 32
select select
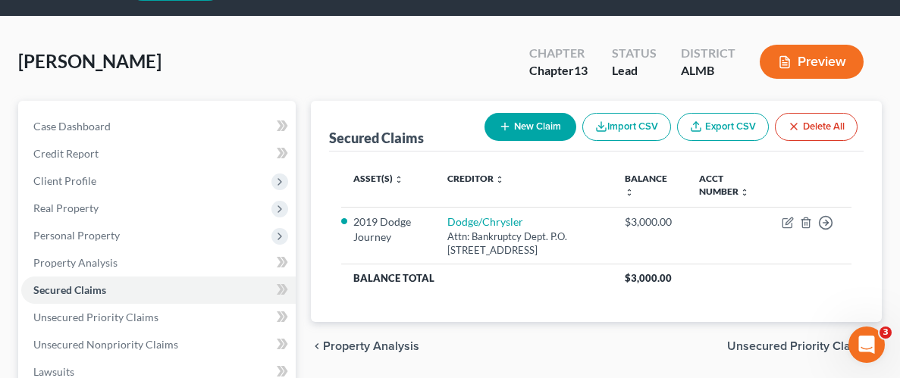
click at [527, 124] on button "New Claim" at bounding box center [530, 127] width 92 height 28
select select "0"
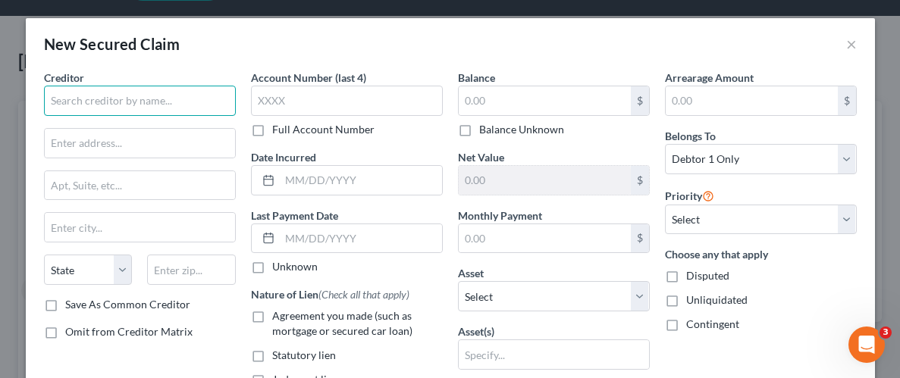
click at [123, 108] on input "text" at bounding box center [140, 101] width 192 height 30
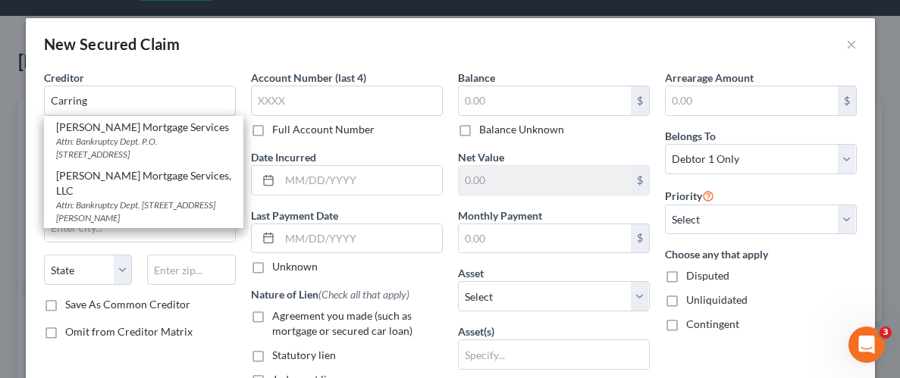
click at [126, 139] on div "Attn: Bankruptcy Dept. P.O. [STREET_ADDRESS]" at bounding box center [143, 148] width 175 height 26
type input "[PERSON_NAME] Mortgage Services"
type input "Attn: Bankruptcy Dept."
type input "P.O. Box 3489"
type input "[GEOGRAPHIC_DATA]"
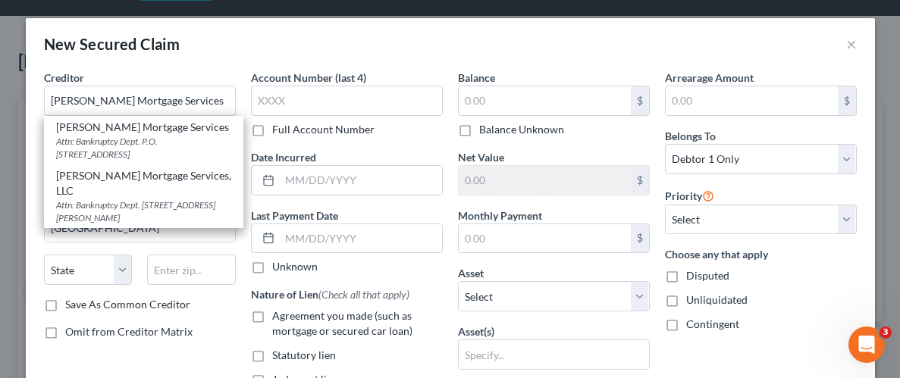
select select "4"
type input "92803-0000"
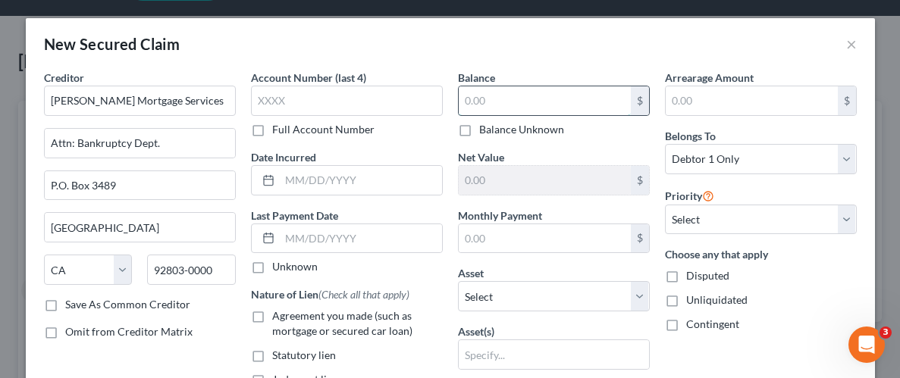
click at [516, 102] on input "text" at bounding box center [545, 100] width 172 height 29
click at [720, 96] on input "text" at bounding box center [752, 100] width 172 height 29
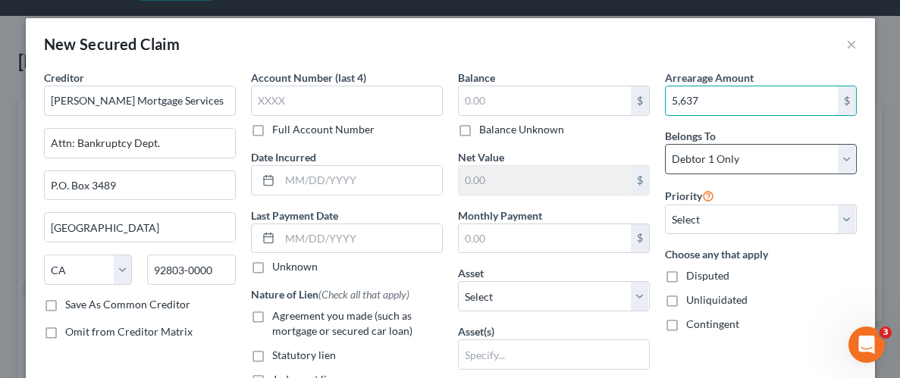
type input "5,637"
click at [848, 158] on select "Select Debtor 1 Only Debtor 2 Only Debtor 1 And Debtor 2 Only At Least One Of T…" at bounding box center [761, 159] width 192 height 30
select select "3"
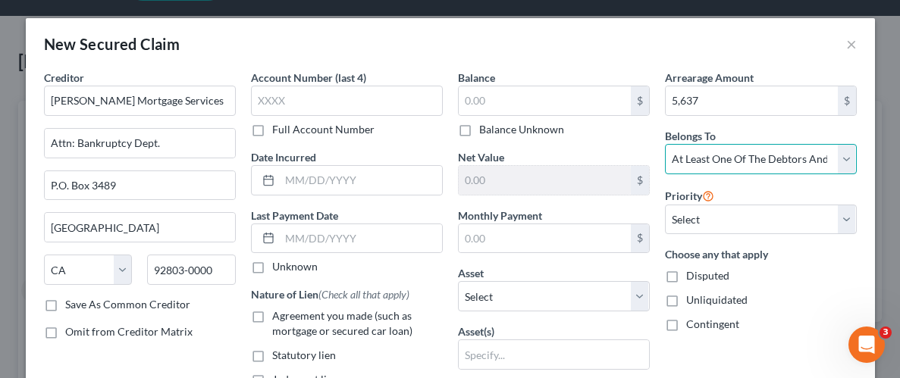
click at [665, 144] on select "Select Debtor 1 Only Debtor 2 Only Debtor 1 And Debtor 2 Only At Least One Of T…" at bounding box center [761, 159] width 192 height 30
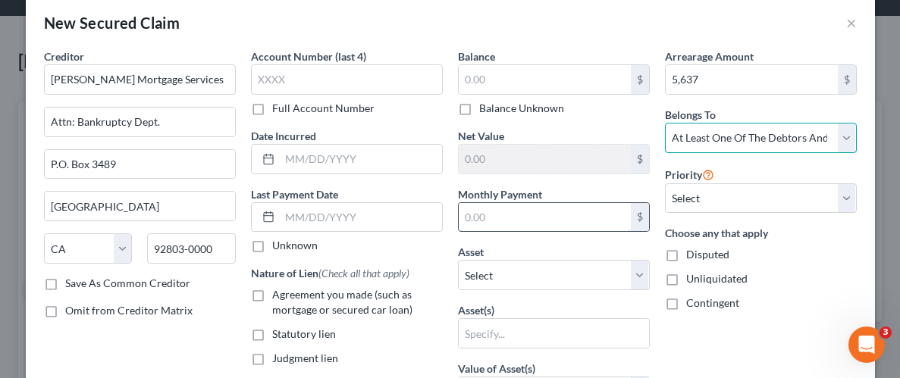
scroll to position [24, 0]
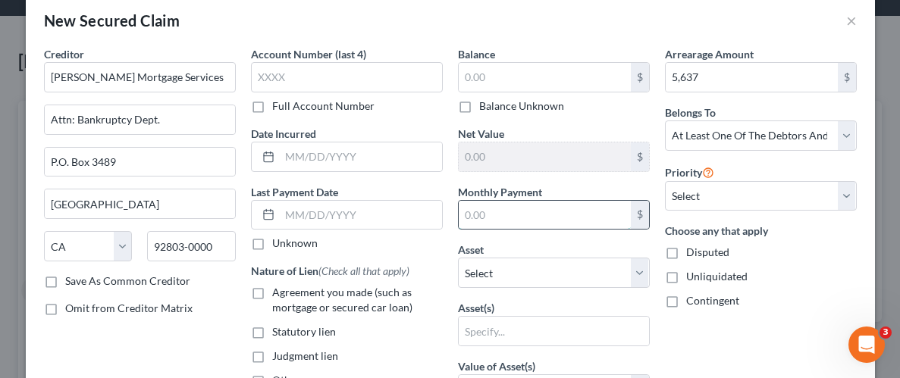
click at [536, 217] on input "text" at bounding box center [545, 215] width 172 height 29
type input "997.00"
click at [639, 274] on select "Select Other Multiple Assets [STREET_ADDRESS] W - $183800.0 2019 Dodge Journey …" at bounding box center [554, 273] width 192 height 30
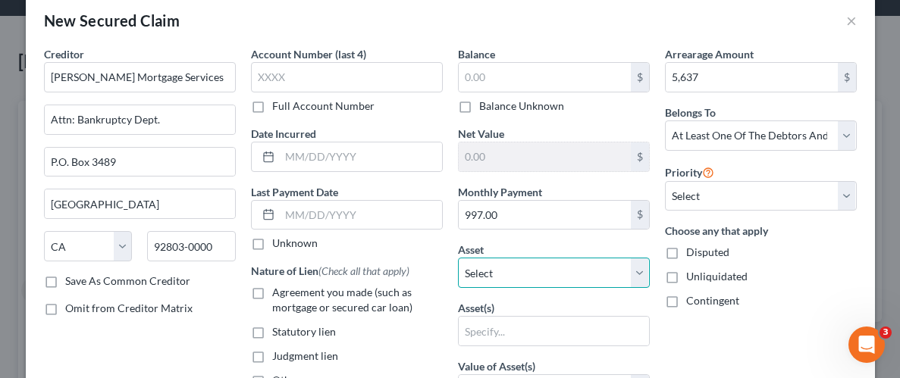
select select "2"
click at [458, 258] on select "Select Other Multiple Assets [STREET_ADDRESS] W - $183800.0 2019 Dodge Journey …" at bounding box center [554, 273] width 192 height 30
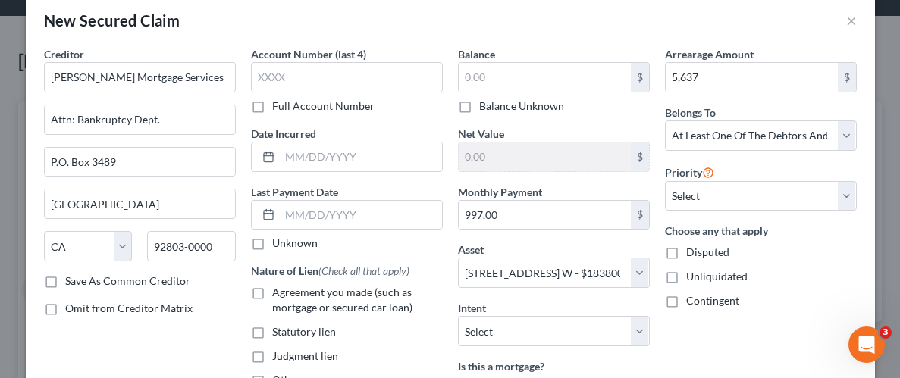
click at [730, 323] on div "Arrearage Amount 5,637 $ Belongs To * Select Debtor 1 Only Debtor 2 Only Debtor…" at bounding box center [760, 301] width 207 height 511
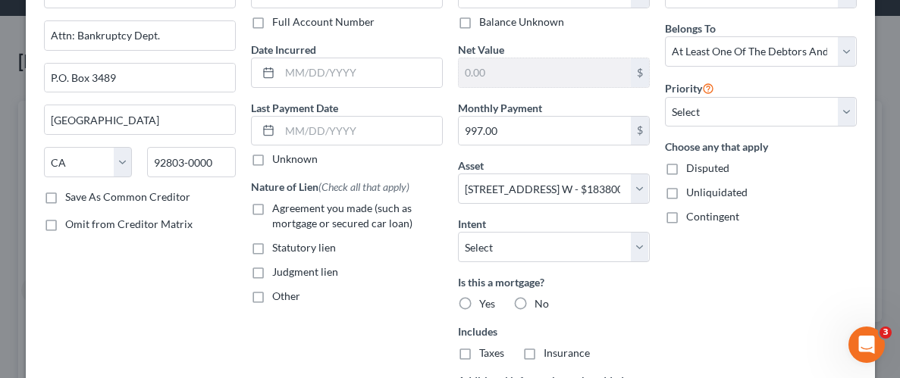
scroll to position [126, 0]
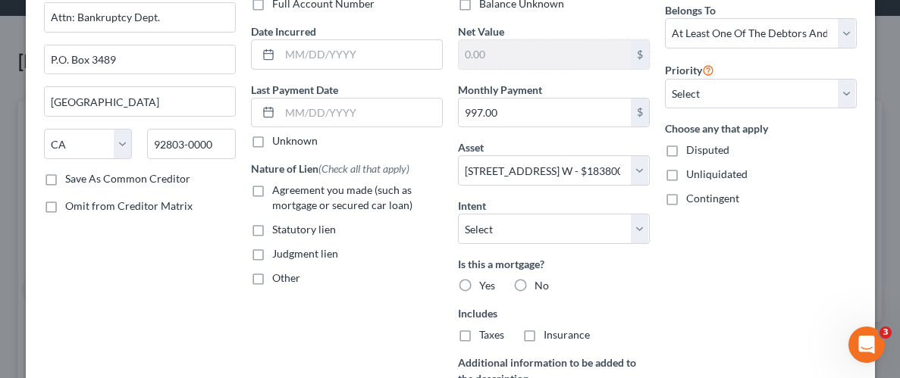
click at [479, 280] on label "Yes" at bounding box center [487, 285] width 16 height 15
click at [485, 280] on input "Yes" at bounding box center [490, 283] width 10 height 10
radio input "true"
click at [732, 264] on div "Arrearage Amount 5,637 $ Belongs To * Select Debtor 1 Only Debtor 2 Only Debtor…" at bounding box center [760, 199] width 207 height 511
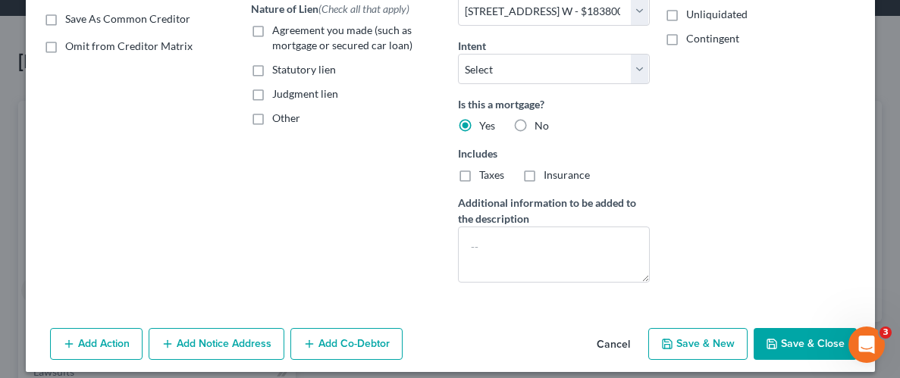
scroll to position [296, 0]
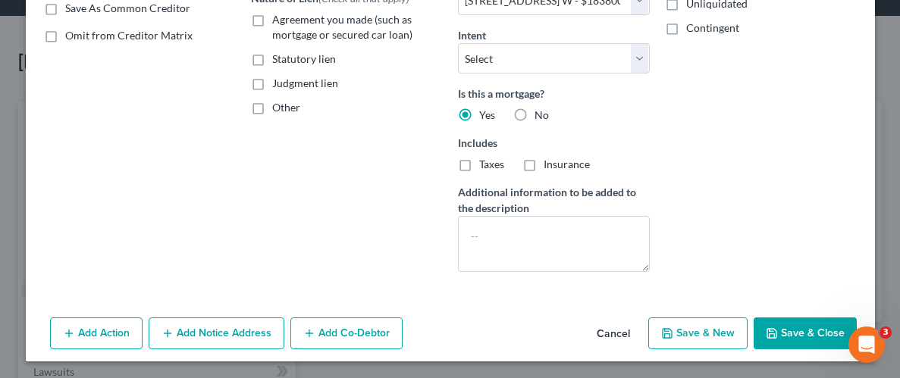
click at [807, 328] on button "Save & Close" at bounding box center [805, 334] width 103 height 32
select select
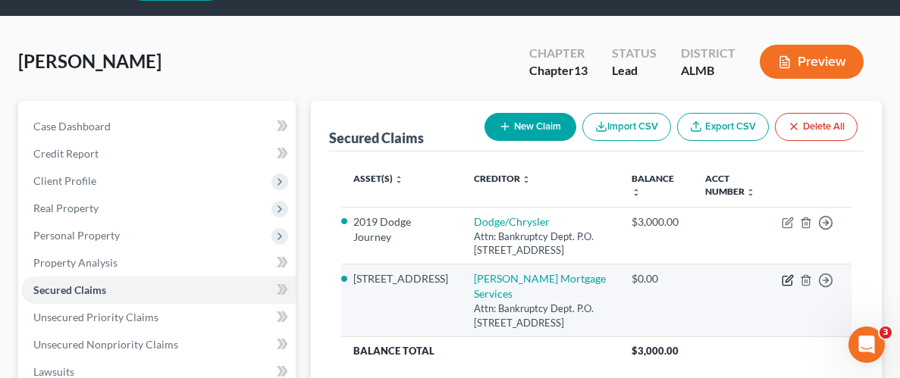
click at [786, 276] on icon "button" at bounding box center [786, 280] width 9 height 9
select select "4"
select select "3"
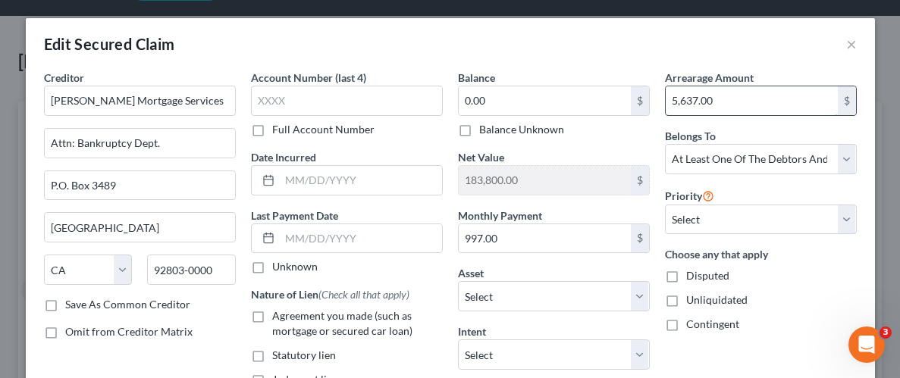
click at [728, 89] on input "5,637.00" at bounding box center [752, 100] width 172 height 29
type input "6,634.00"
click at [789, 342] on div "Arrearage Amount 6,634.00 $ Belongs To * Select Debtor 1 Only Debtor 2 Only Deb…" at bounding box center [760, 325] width 207 height 511
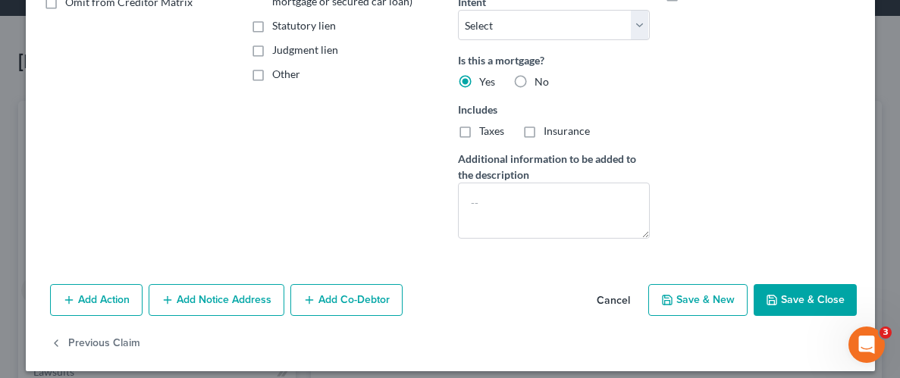
scroll to position [340, 0]
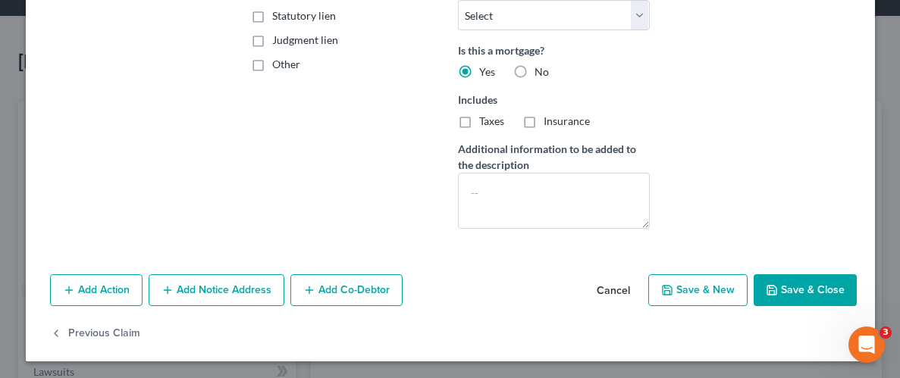
click at [805, 299] on button "Save & Close" at bounding box center [805, 290] width 103 height 32
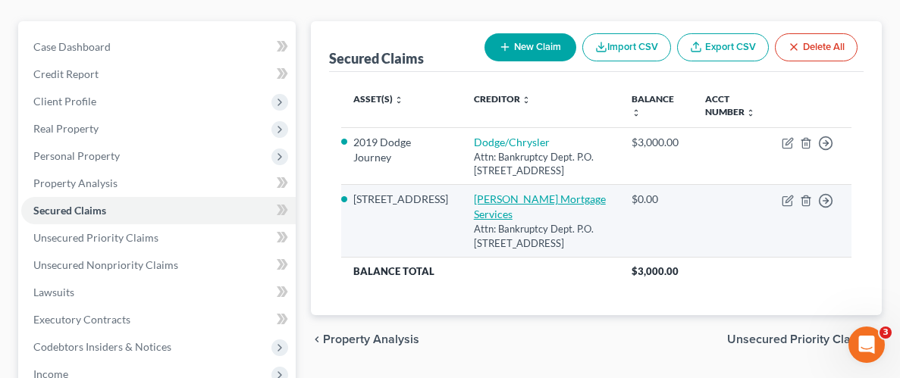
scroll to position [137, 0]
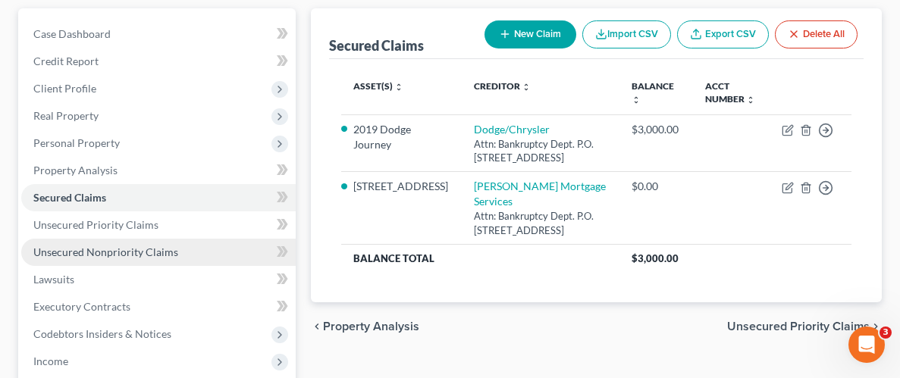
click at [120, 259] on link "Unsecured Nonpriority Claims" at bounding box center [158, 252] width 274 height 27
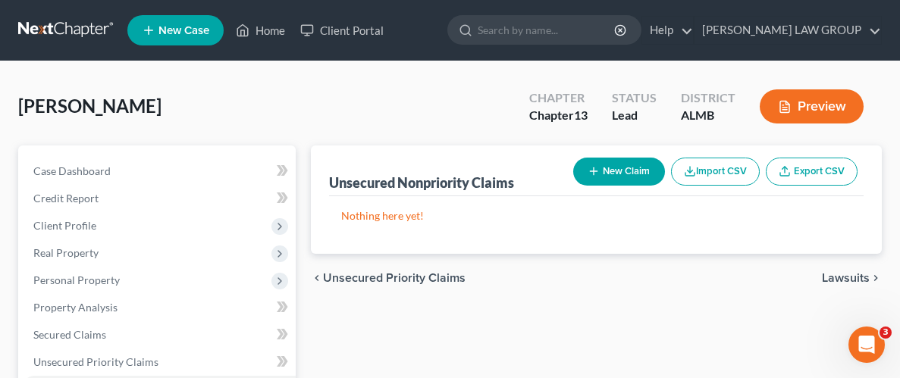
click at [622, 170] on button "New Claim" at bounding box center [619, 172] width 92 height 28
select select "0"
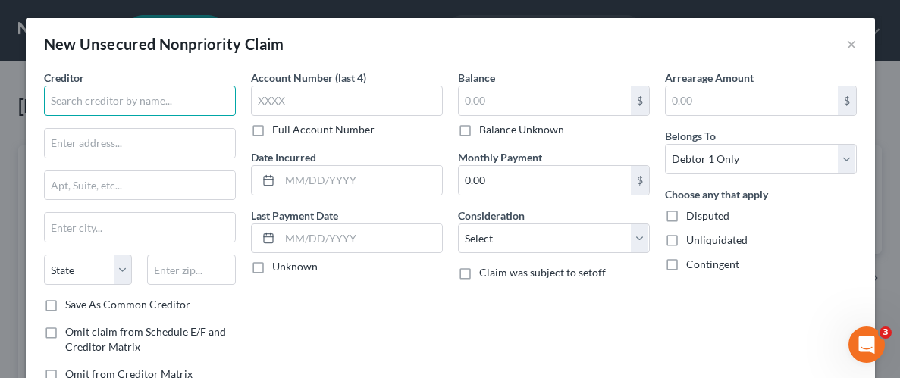
click at [171, 108] on input "text" at bounding box center [140, 101] width 192 height 30
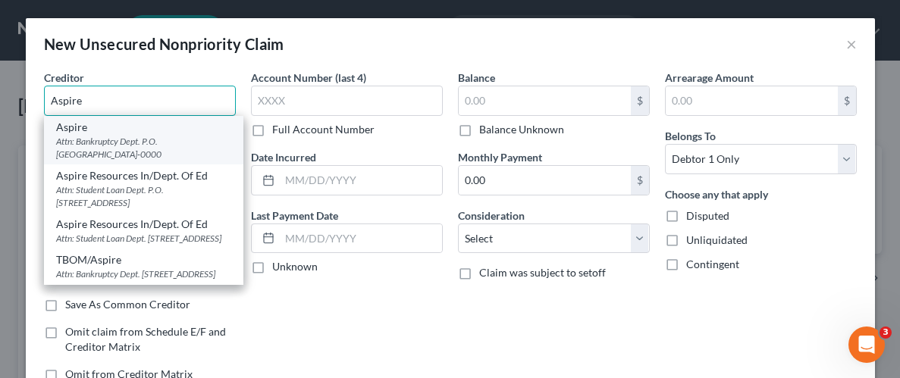
type input "Aspire"
click at [109, 139] on div "Attn: Bankruptcy Dept. P.O. [GEOGRAPHIC_DATA]-0000" at bounding box center [143, 148] width 175 height 26
type input "Attn: Bankruptcy Dept."
type input "P.O. Box 105555"
type input "[GEOGRAPHIC_DATA]"
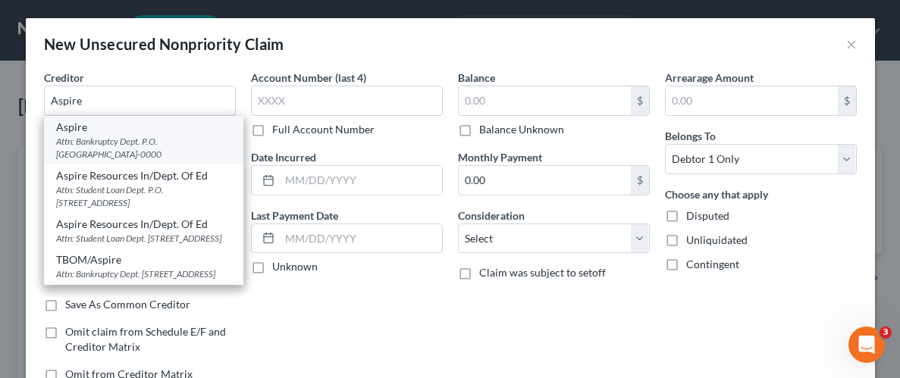
select select "10"
type input "30348-0000"
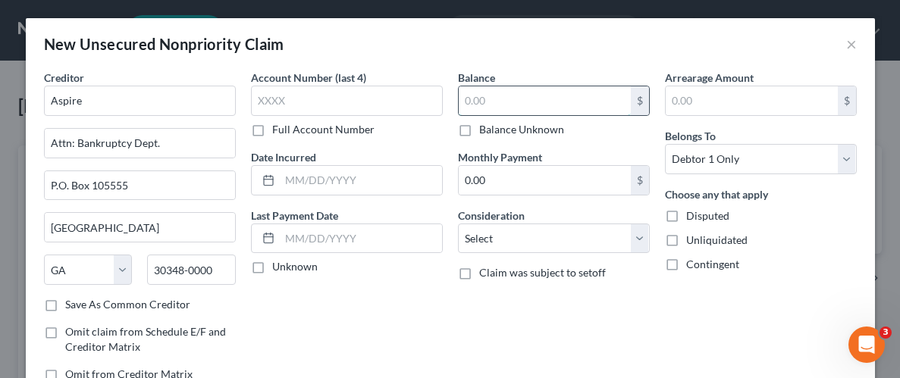
click at [490, 103] on input "text" at bounding box center [545, 100] width 172 height 29
type input "265.45"
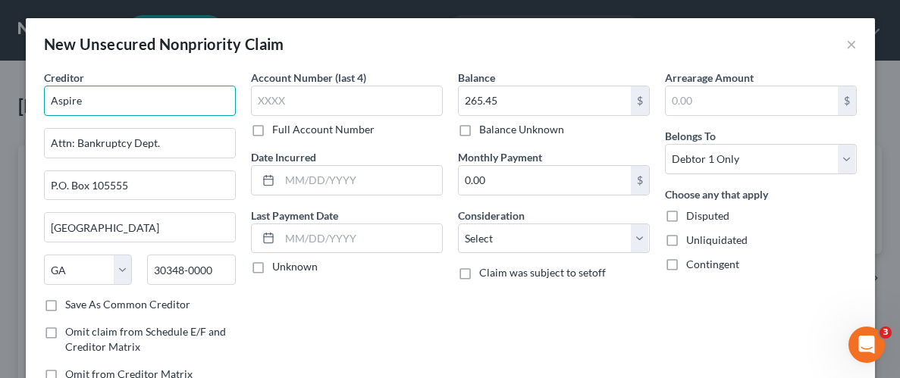
click at [120, 100] on input "Aspire" at bounding box center [140, 101] width 192 height 30
type input "Aspire/Affirm"
click at [388, 347] on div "Account Number (last 4) Full Account Number Date Incurred Last Payment Date Unk…" at bounding box center [346, 232] width 207 height 324
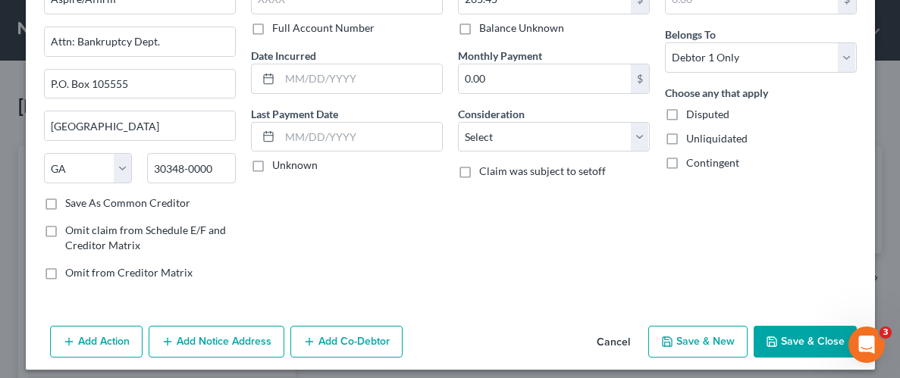
scroll to position [110, 0]
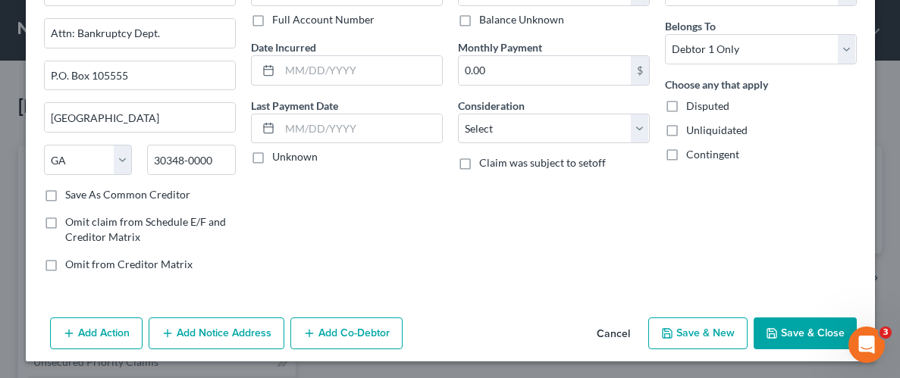
click at [804, 331] on button "Save & Close" at bounding box center [805, 334] width 103 height 32
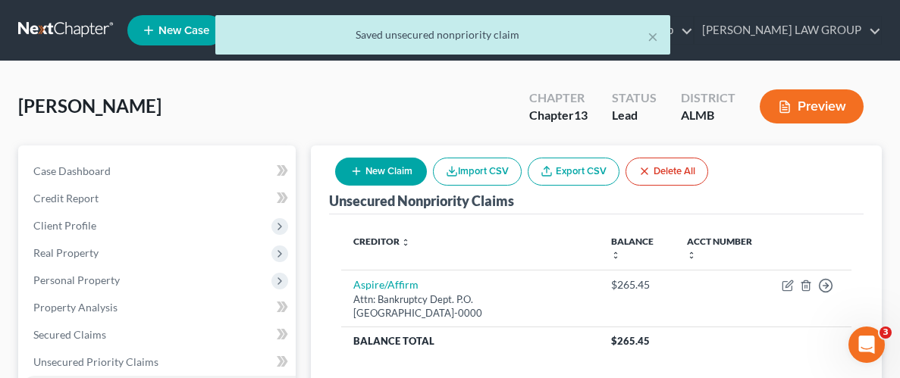
click at [370, 161] on button "New Claim" at bounding box center [381, 172] width 92 height 28
select select "0"
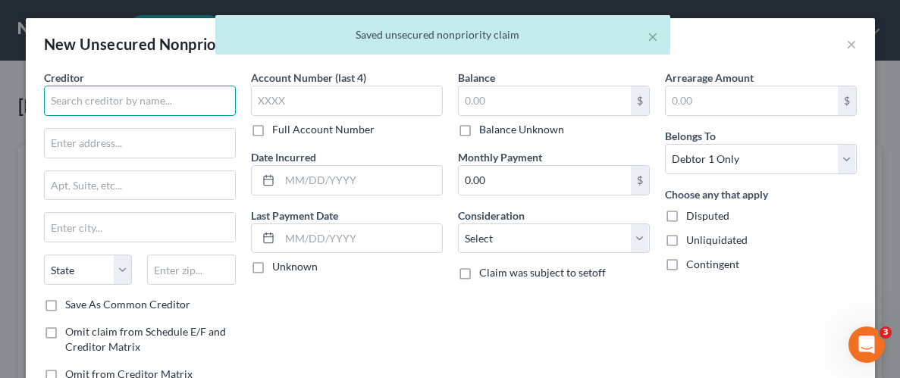
click at [148, 102] on input "text" at bounding box center [140, 101] width 192 height 30
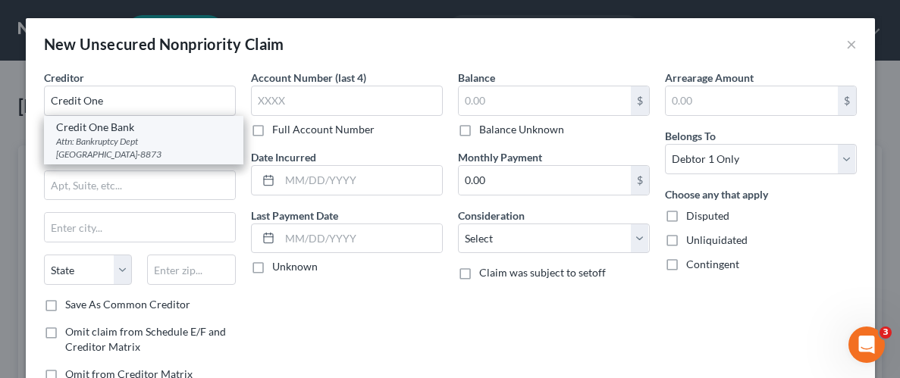
click at [121, 130] on div "Credit One Bank" at bounding box center [143, 127] width 175 height 15
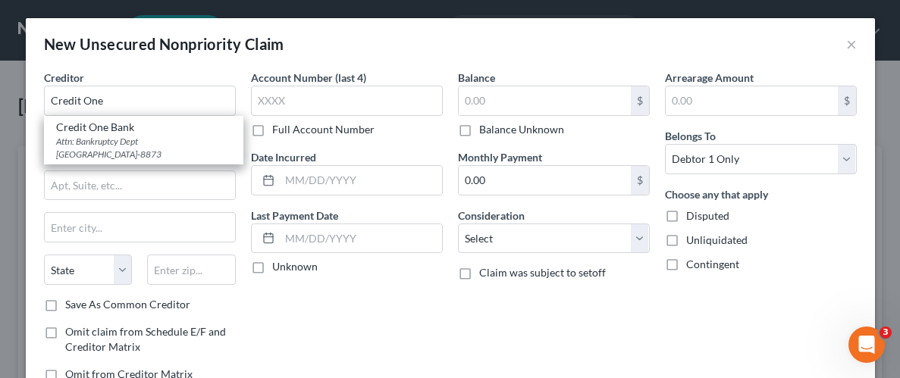
type input "Credit One Bank"
type input "Attn: Bankruptcy Dept"
type input "PO Box 98873"
type input "[GEOGRAPHIC_DATA]"
select select "31"
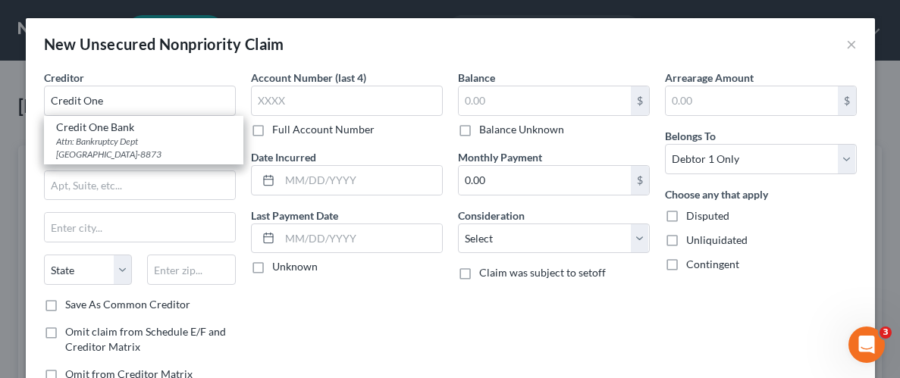
type input "89193-8873"
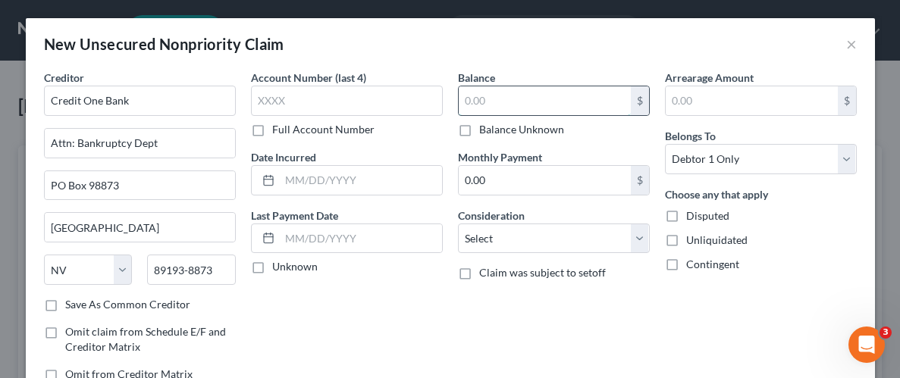
click at [478, 99] on input "text" at bounding box center [545, 100] width 172 height 29
type input "392.07"
click at [705, 307] on div "Arrearage Amount $ Belongs To * Select Debtor 1 Only Debtor 2 Only Debtor 1 And…" at bounding box center [760, 232] width 207 height 324
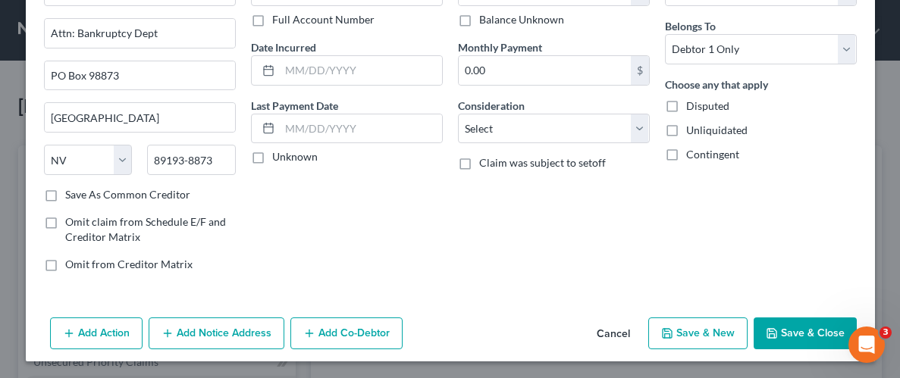
click at [797, 336] on button "Save & Close" at bounding box center [805, 334] width 103 height 32
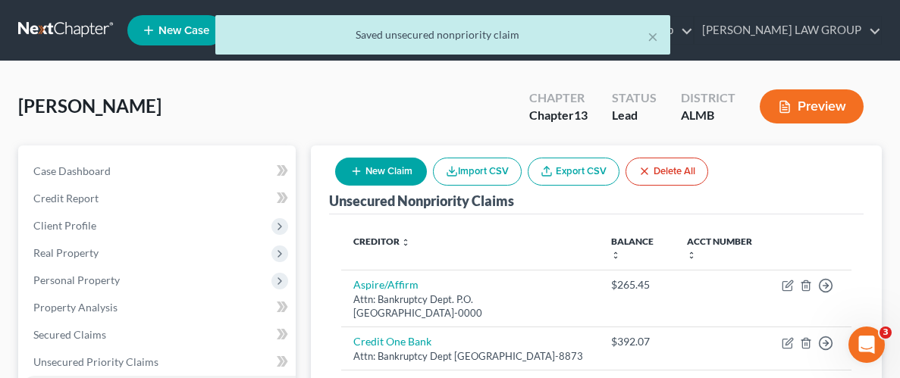
click at [403, 174] on button "New Claim" at bounding box center [381, 172] width 92 height 28
select select "0"
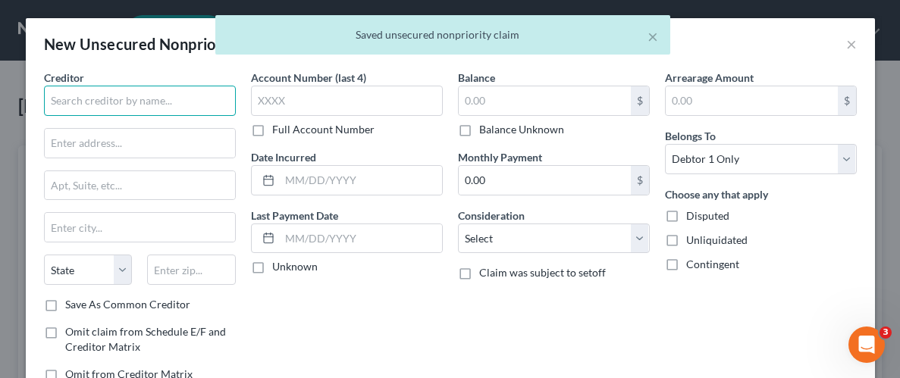
click at [103, 101] on input "text" at bounding box center [140, 101] width 192 height 30
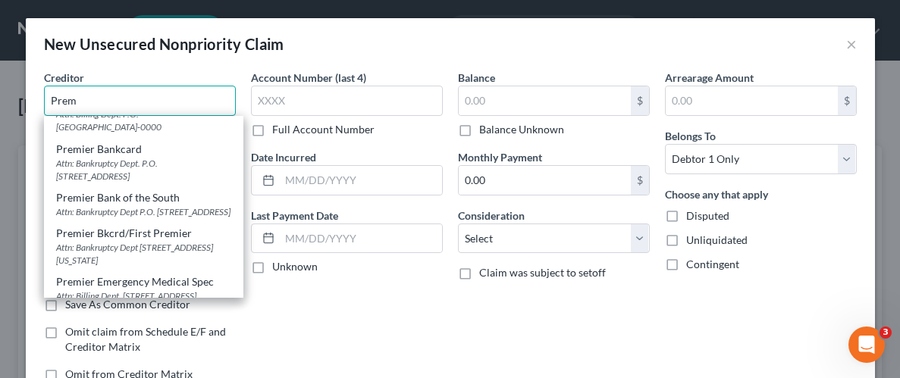
scroll to position [316, 0]
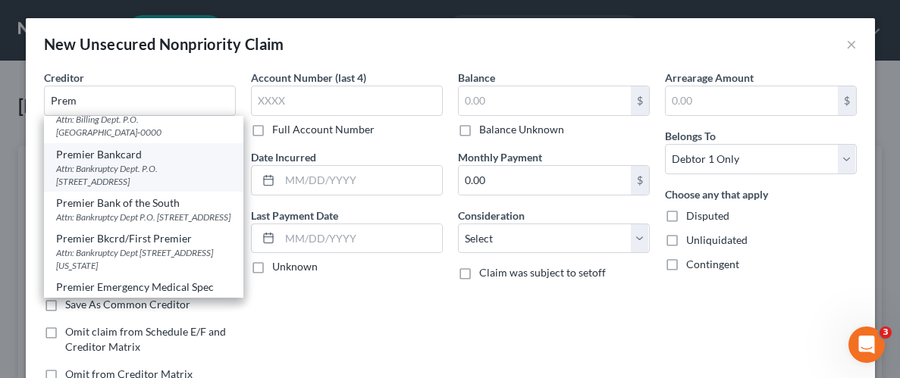
click at [89, 162] on div "Attn: Bankruptcy Dept. P.O. [STREET_ADDRESS]" at bounding box center [143, 175] width 175 height 26
type input "Premier Bankcard"
type input "Attn: Bankruptcy Dept."
type input "P.O. Box 2208"
type input "[GEOGRAPHIC_DATA]"
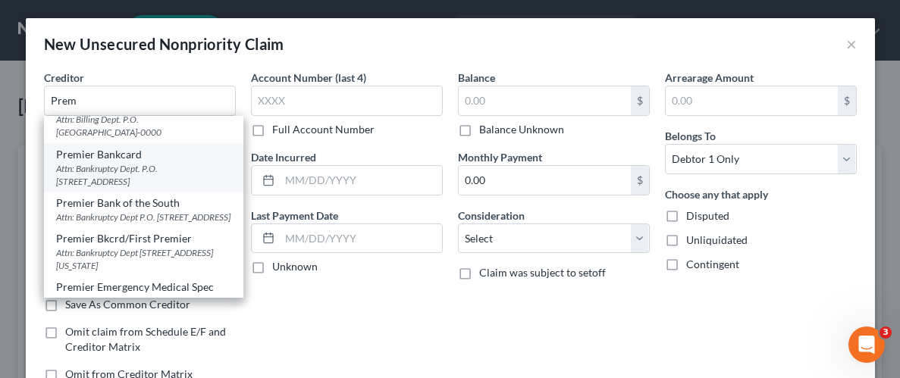
select select "4"
type input "95696-0000"
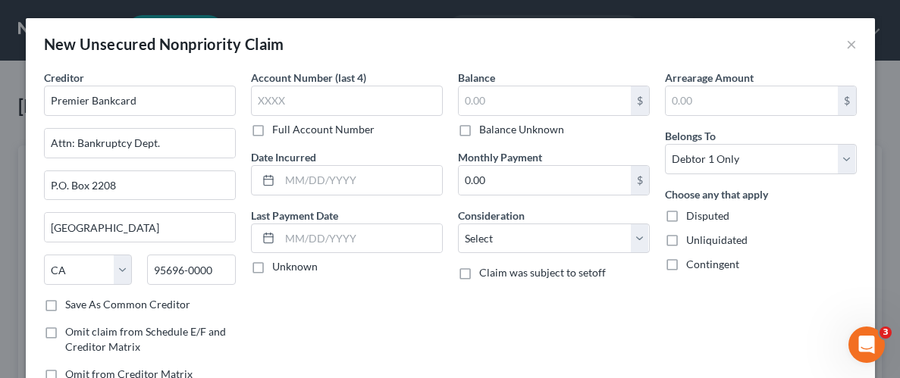
scroll to position [0, 0]
click at [504, 95] on input "text" at bounding box center [545, 100] width 172 height 29
type input "300"
click at [686, 241] on label "Unliquidated" at bounding box center [716, 240] width 61 height 15
click at [692, 241] on input "Unliquidated" at bounding box center [697, 238] width 10 height 10
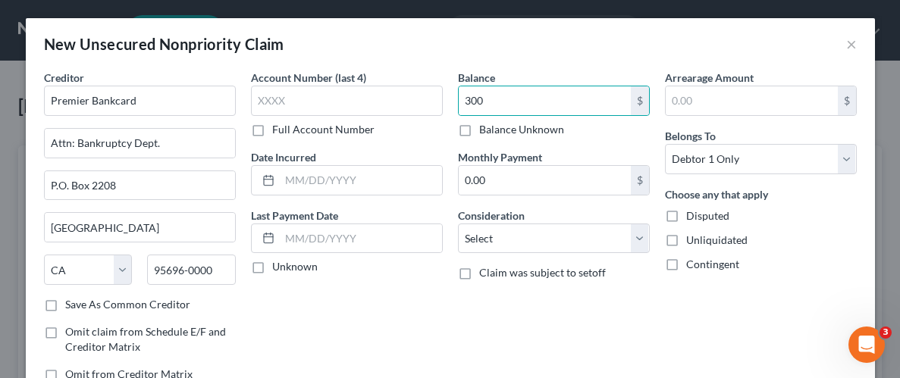
checkbox input "true"
click at [669, 306] on div "Arrearage Amount $ Belongs To * Select Debtor 1 Only Debtor 2 Only Debtor 1 And…" at bounding box center [760, 232] width 207 height 324
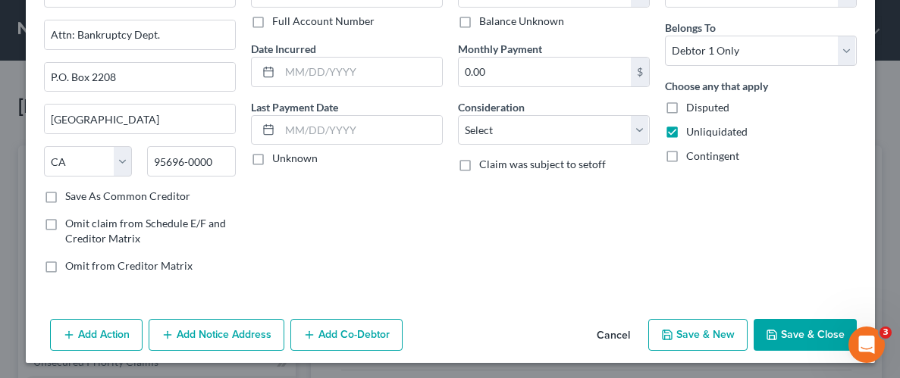
scroll to position [110, 0]
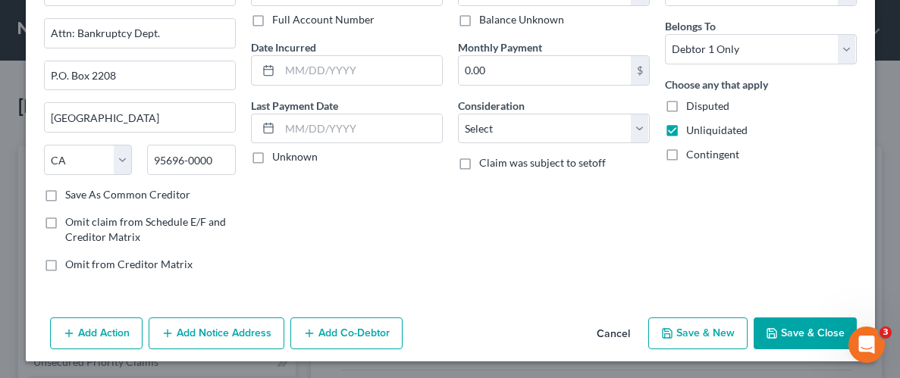
click at [802, 332] on button "Save & Close" at bounding box center [805, 334] width 103 height 32
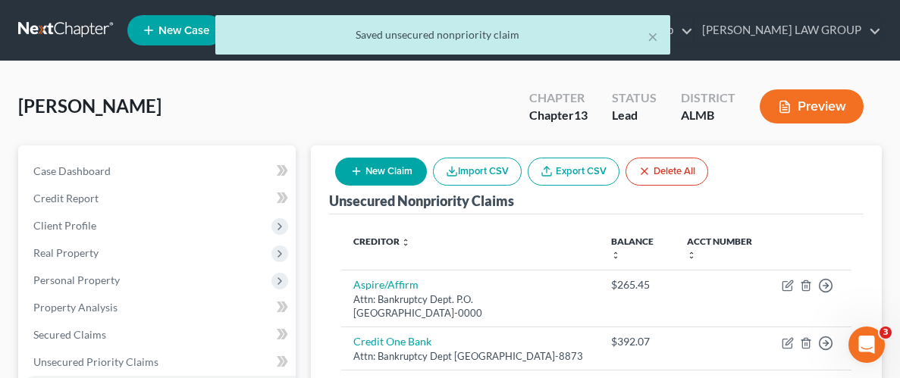
click at [385, 163] on button "New Claim" at bounding box center [381, 172] width 92 height 28
select select "0"
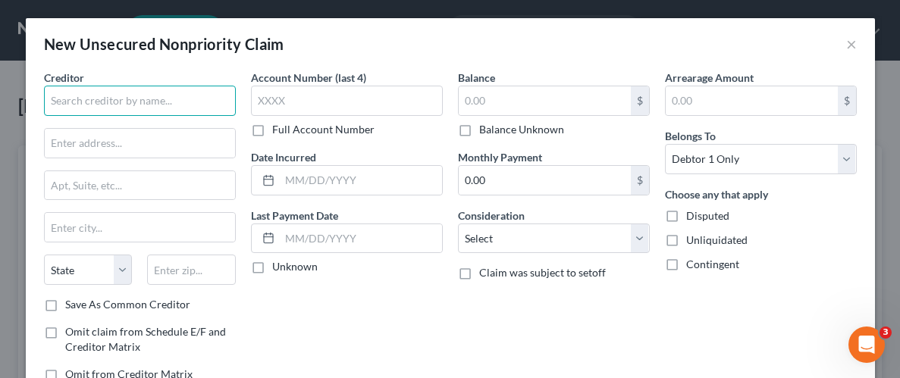
click at [144, 111] on input "text" at bounding box center [140, 101] width 192 height 30
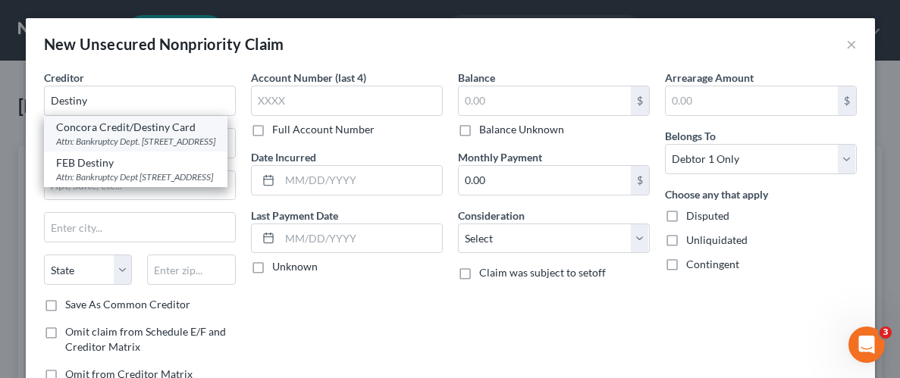
click at [71, 130] on div "Concora Credit/Destiny Card" at bounding box center [135, 127] width 159 height 15
type input "Concora Credit/Destiny Card"
type input "Attn: Bankruptcy Dept."
type input "PO Box 23030"
type input "Columbus"
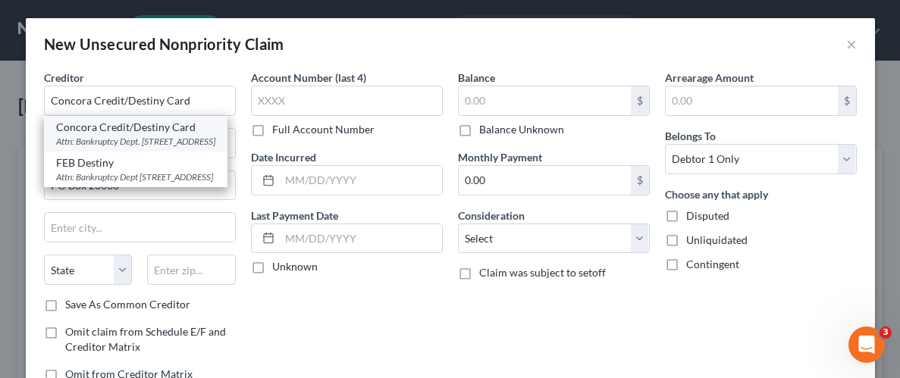
select select "10"
type input "31902"
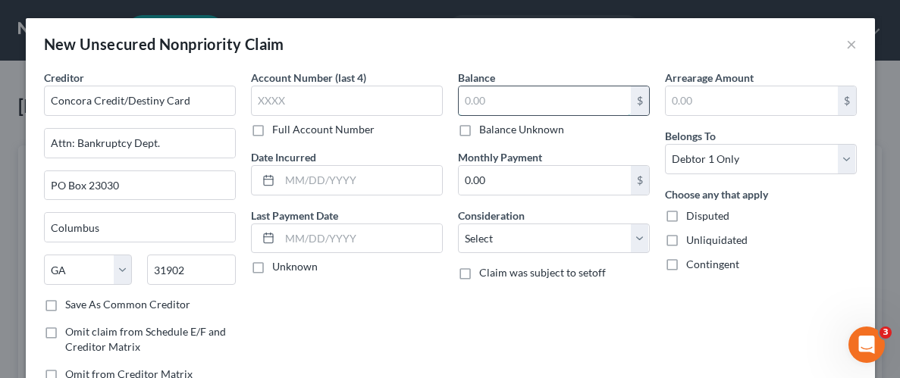
click at [541, 92] on input "text" at bounding box center [545, 100] width 172 height 29
type input "888"
click at [686, 239] on label "Unliquidated" at bounding box center [716, 240] width 61 height 15
click at [692, 239] on input "Unliquidated" at bounding box center [697, 238] width 10 height 10
checkbox input "true"
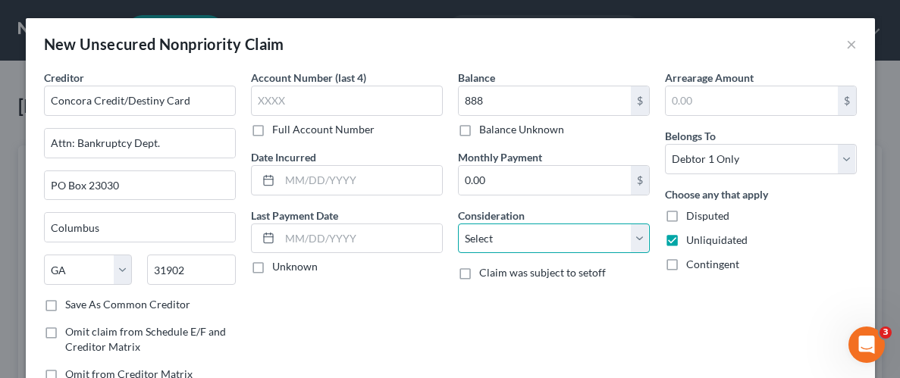
click at [634, 237] on select "Select Cable / Satellite Services Collection Agency Credit Card Debt Debt Couns…" at bounding box center [554, 239] width 192 height 30
select select "2"
click at [458, 224] on select "Select Cable / Satellite Services Collection Agency Credit Card Debt Debt Couns…" at bounding box center [554, 239] width 192 height 30
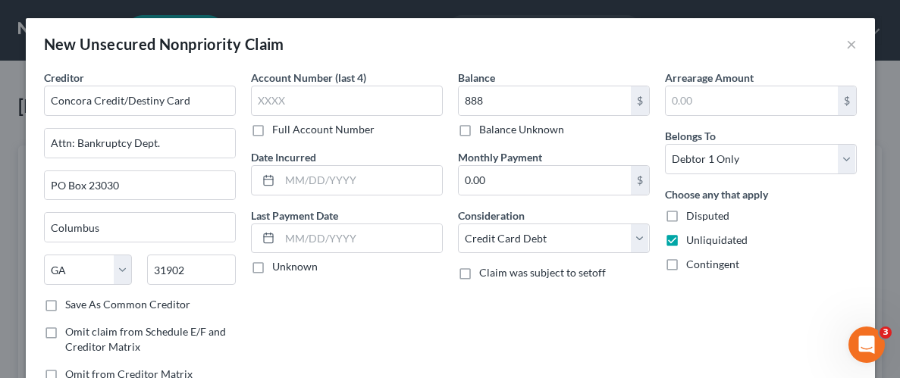
click at [663, 359] on div "Arrearage Amount $ Belongs To * Select Debtor 1 Only Debtor 2 Only Debtor 1 And…" at bounding box center [760, 232] width 207 height 324
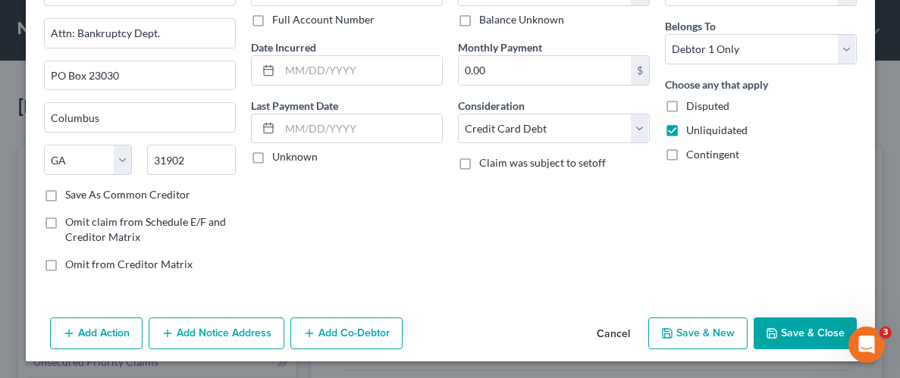
click at [783, 336] on button "Save & Close" at bounding box center [805, 334] width 103 height 32
